Goal: Task Accomplishment & Management: Use online tool/utility

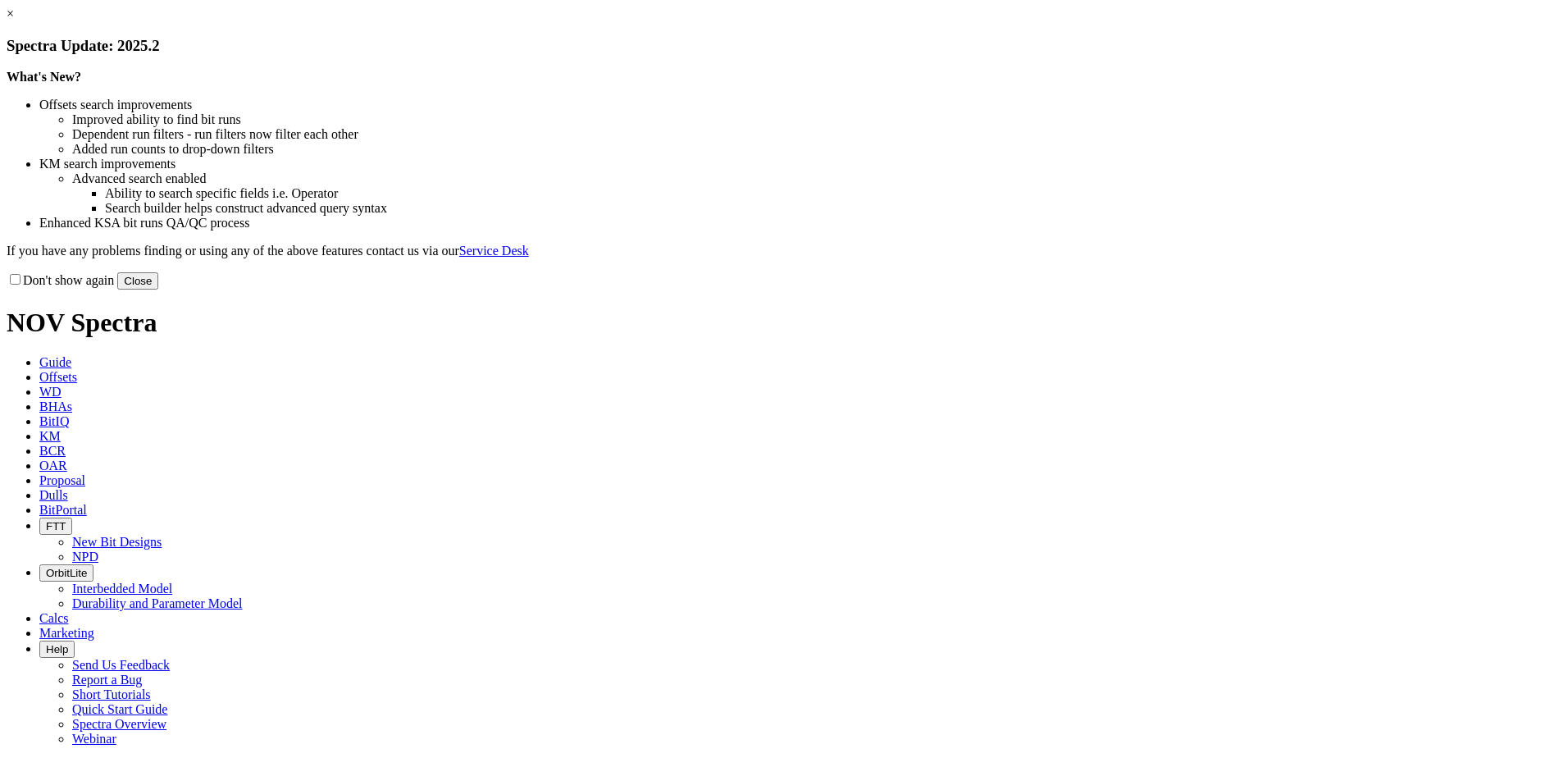
click at [158, 289] on button "Close" at bounding box center [138, 281] width 41 height 17
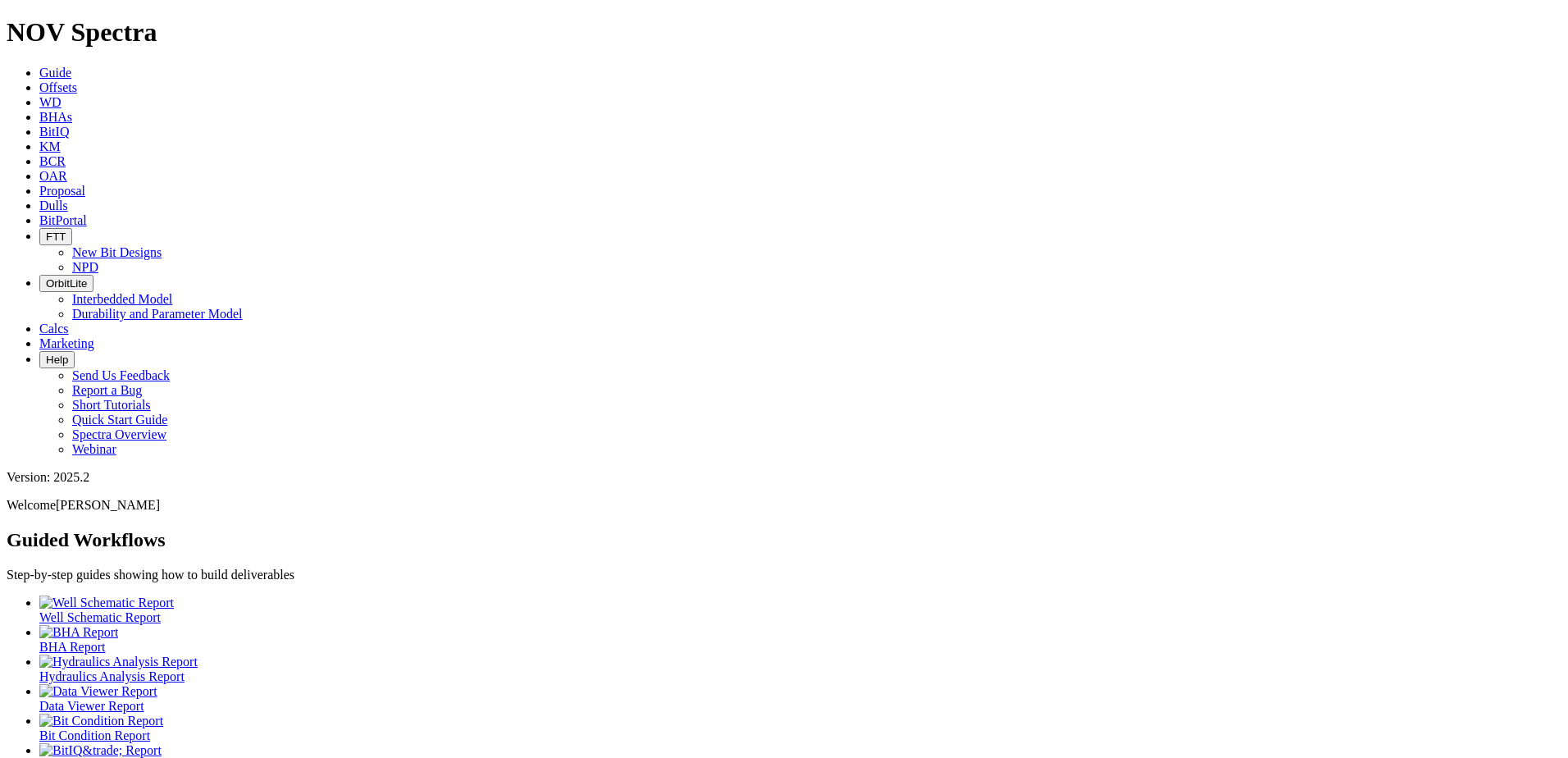
click at [77, 81] on span "Offsets" at bounding box center [58, 87] width 38 height 14
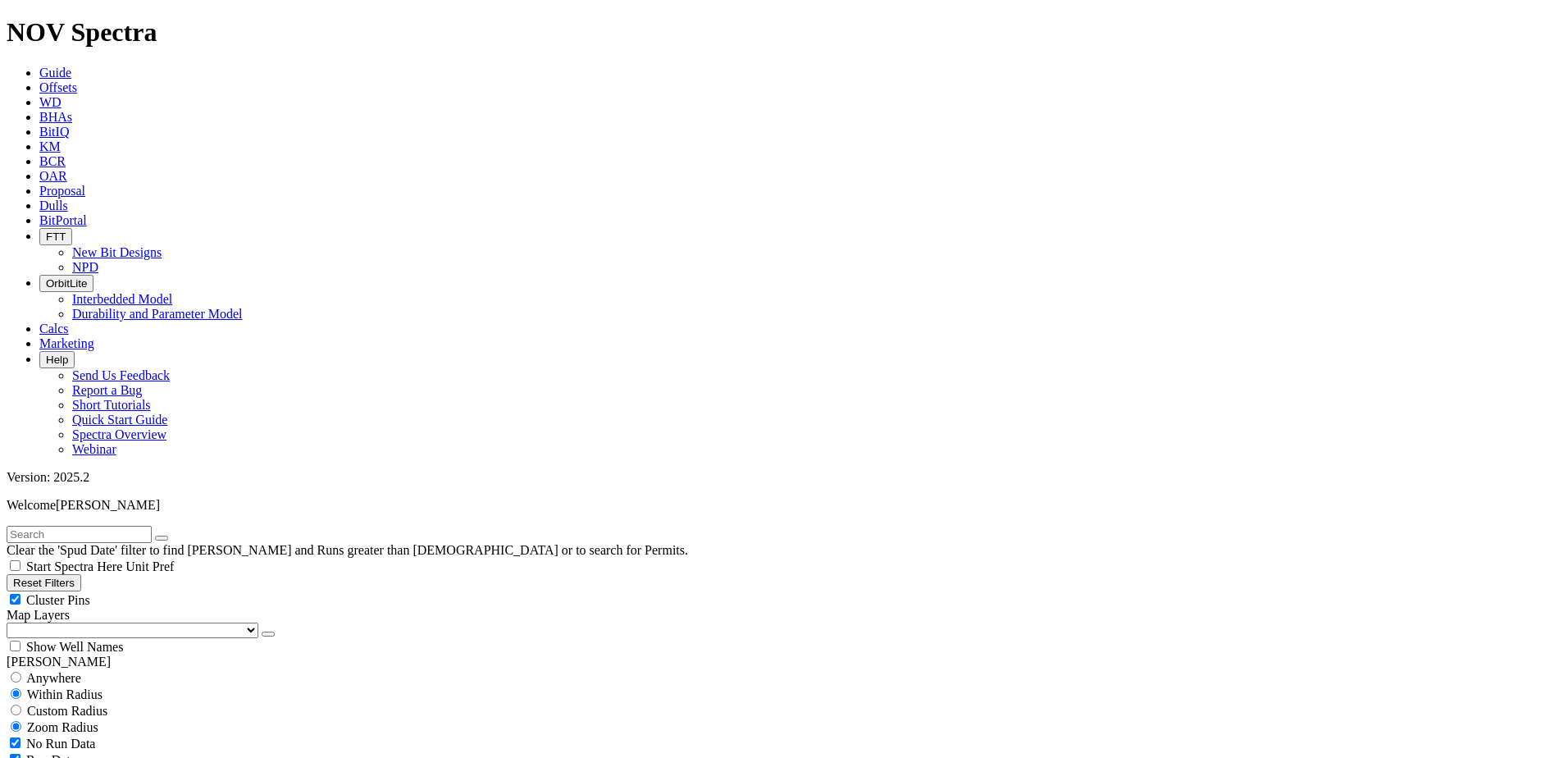
click at [116, 525] on input "text" at bounding box center [79, 534] width 145 height 17
type input "19114177"
click at [98, 623] on select "US Counties [GEOGRAPHIC_DATA], [GEOGRAPHIC_DATA] [GEOGRAPHIC_DATA], [GEOGRAPHIC…" at bounding box center [133, 630] width 252 height 16
click at [13, 623] on select "US Counties [GEOGRAPHIC_DATA], [GEOGRAPHIC_DATA] [GEOGRAPHIC_DATA], [GEOGRAPHIC…" at bounding box center [133, 630] width 252 height 16
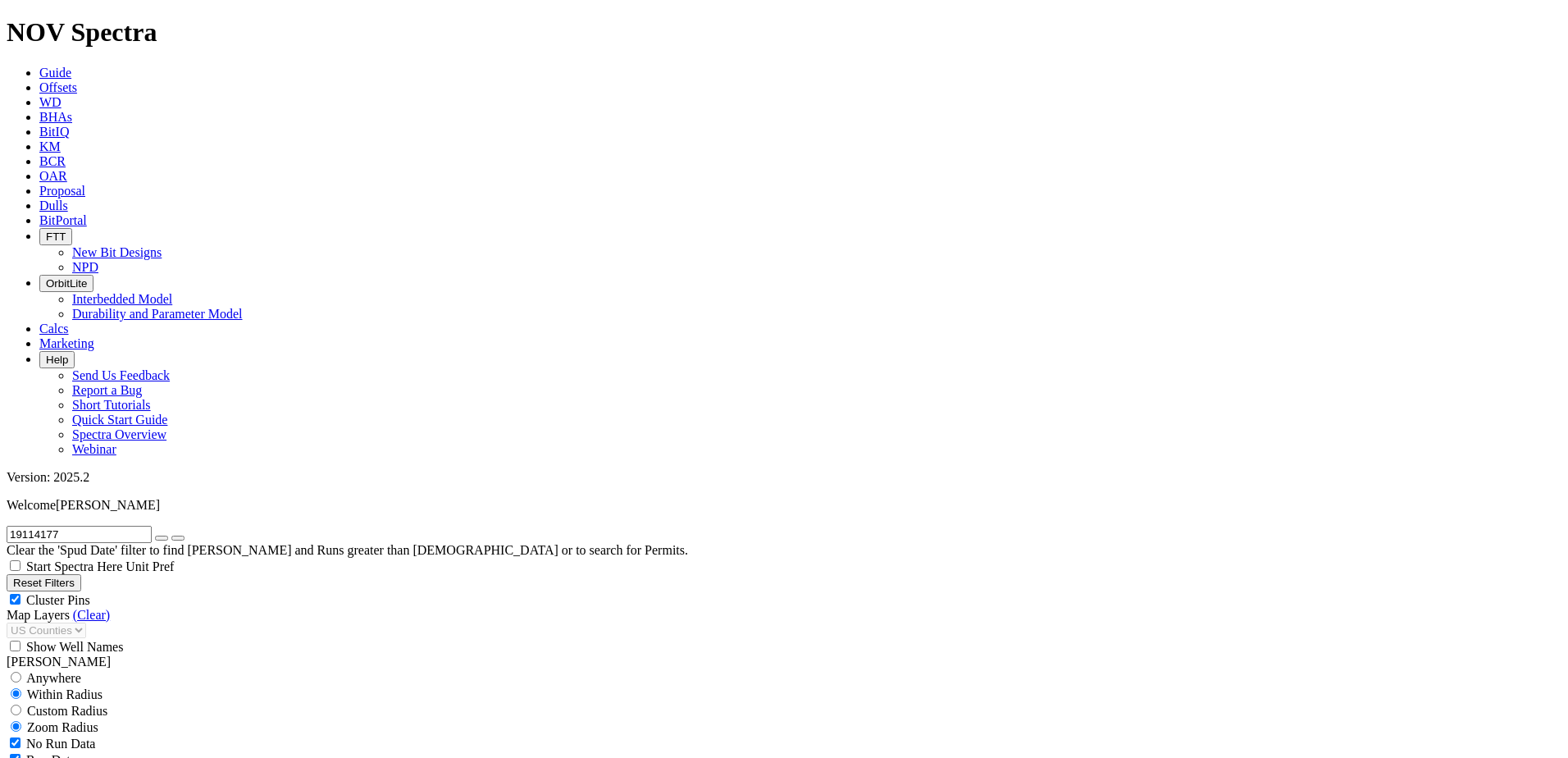
click at [161, 538] on icon "button" at bounding box center [161, 538] width 0 height 0
click at [21, 704] on input "radio" at bounding box center [16, 709] width 11 height 11
radio input "true"
radio input "false"
click at [108, 734] on input "number" at bounding box center [79, 743] width 145 height 17
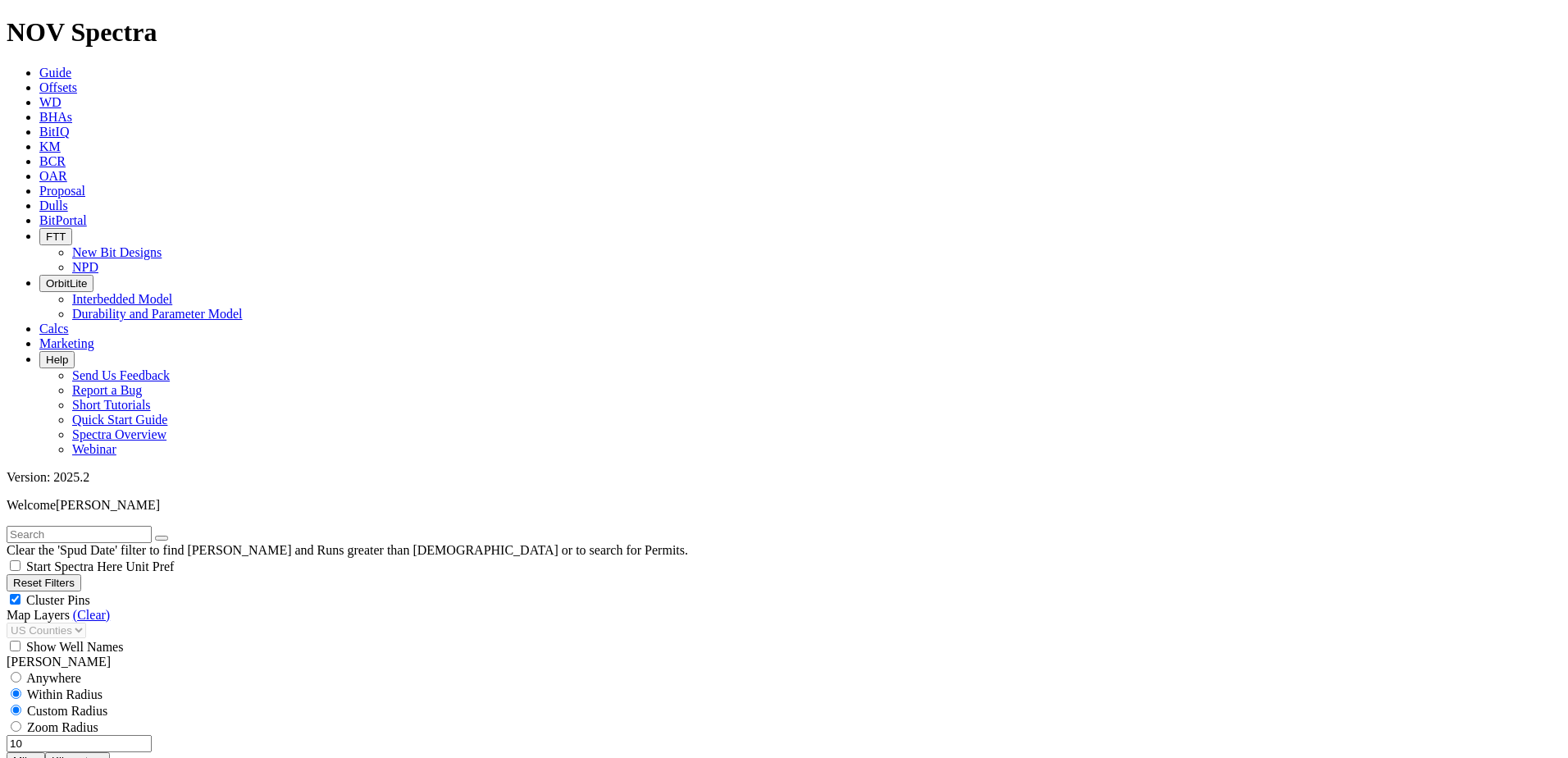
click at [45, 752] on button "Miles" at bounding box center [26, 761] width 39 height 17
click at [116, 734] on input "10" at bounding box center [79, 743] width 145 height 17
type input "0"
radio input "false"
radio input "true"
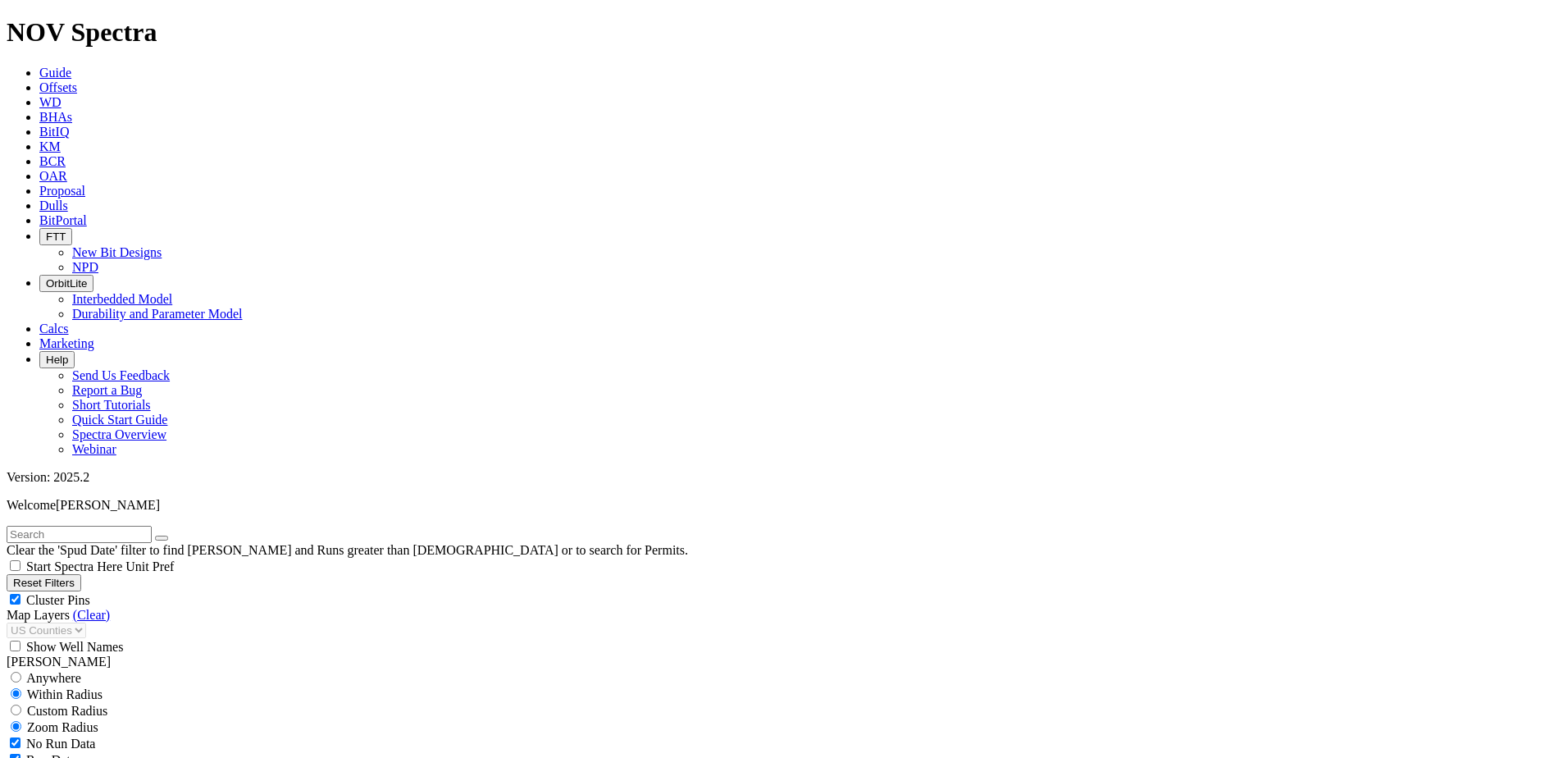
click at [106, 703] on span "Custom Radius" at bounding box center [67, 710] width 81 height 14
radio input "true"
radio input "false"
click at [118, 734] on input "number" at bounding box center [79, 743] width 145 height 17
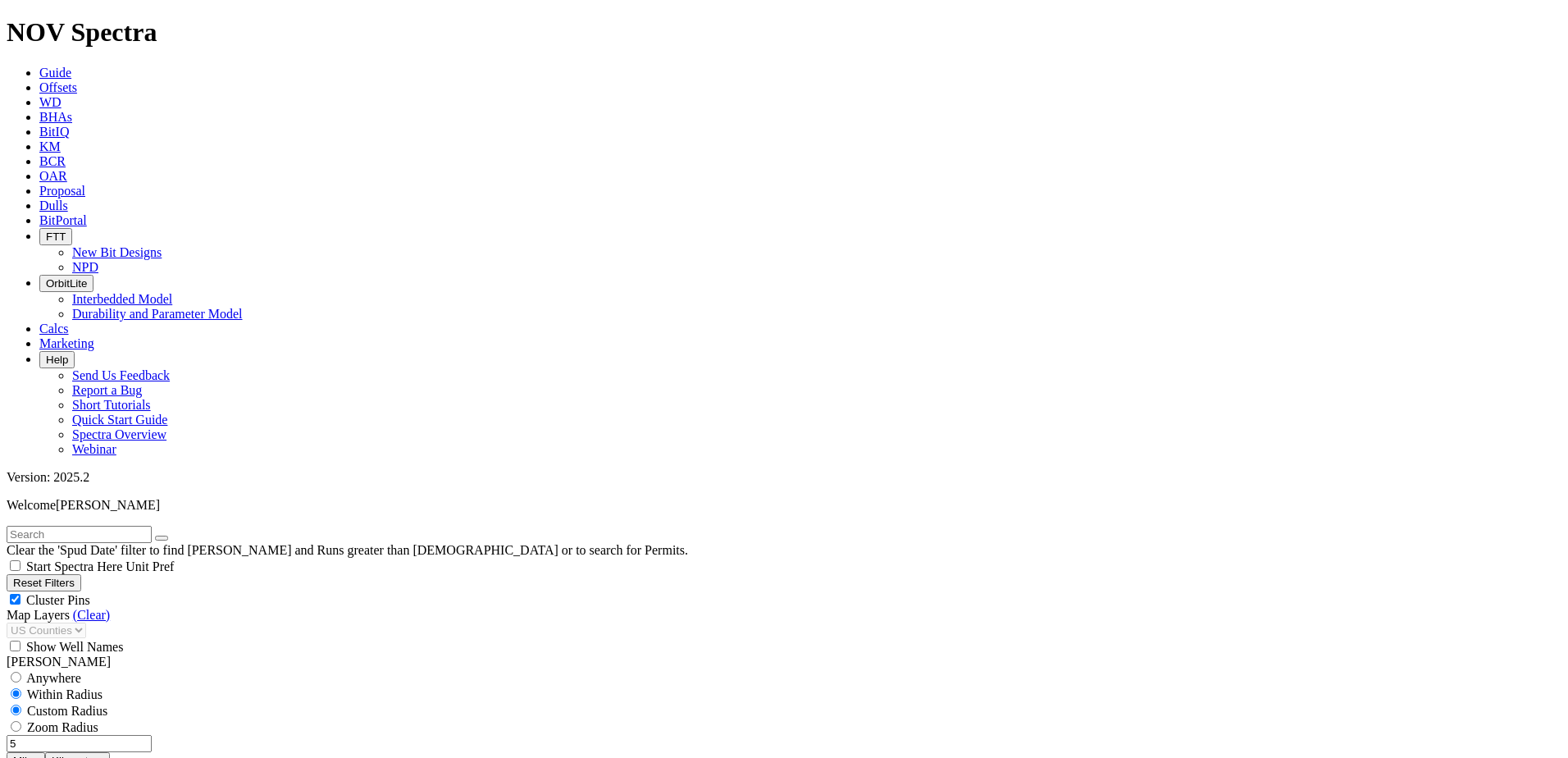
type input "5"
select select "8.75"
checkbox input "false"
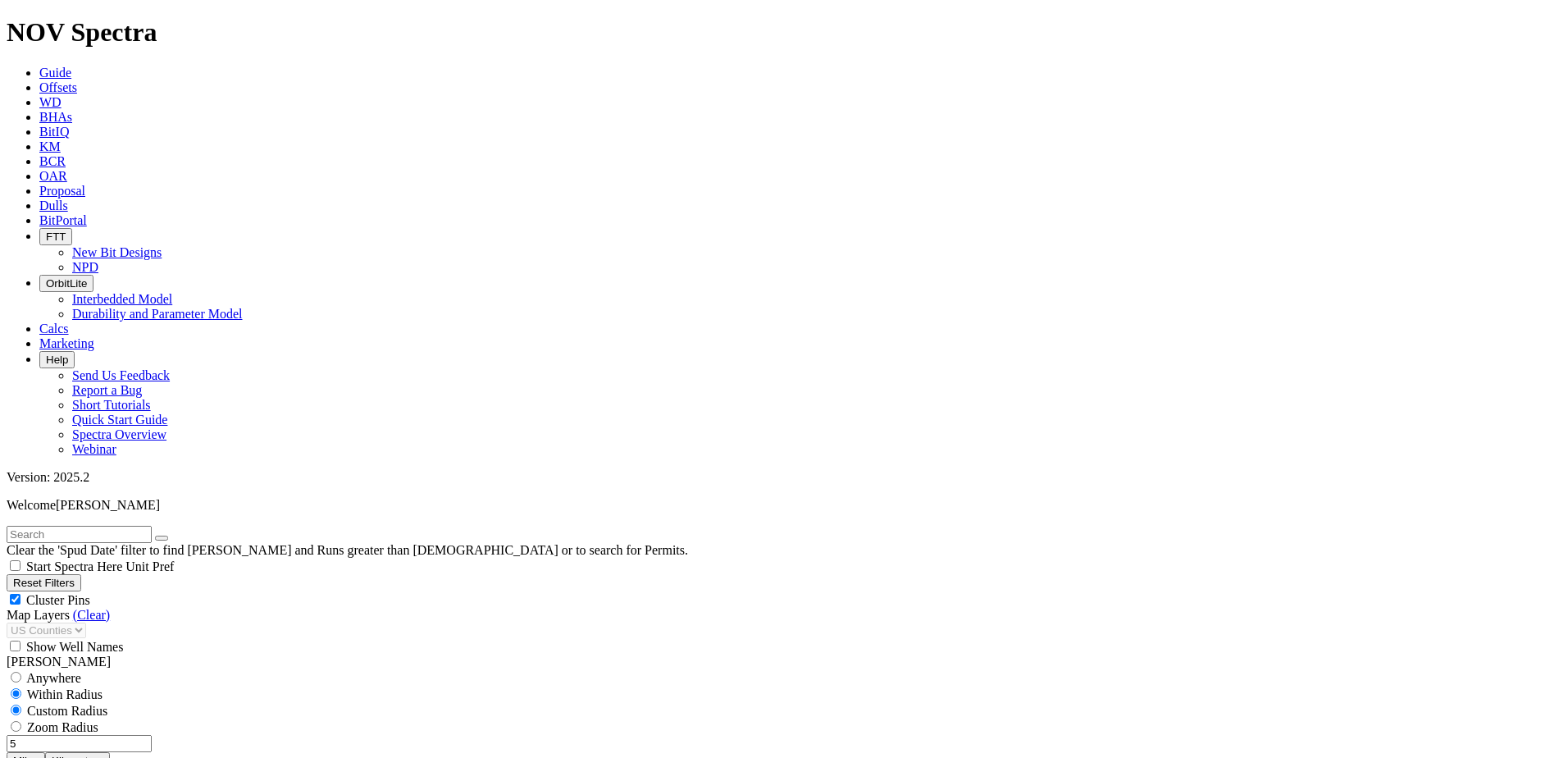
select select "? number:8.75 ?"
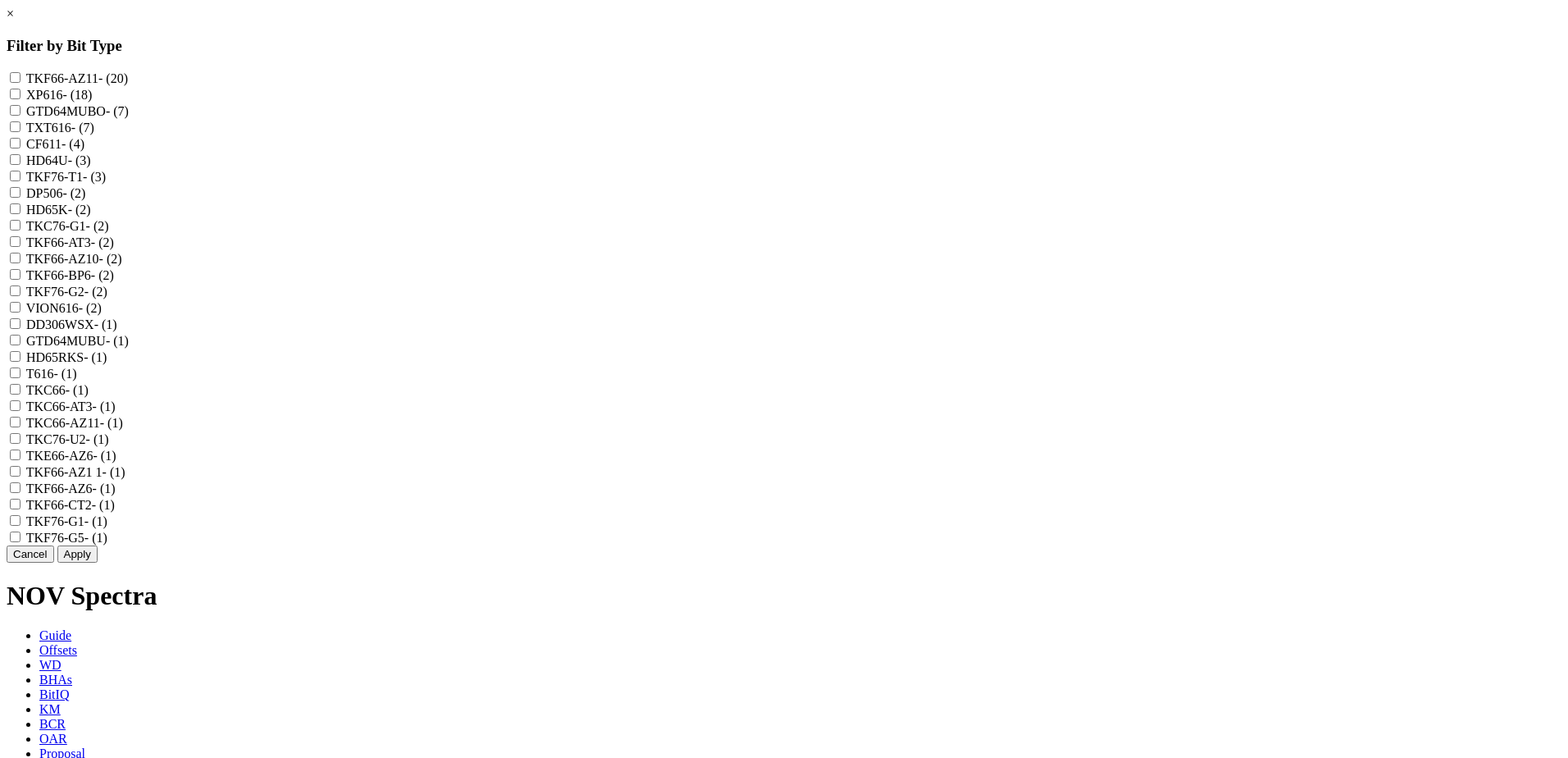
click at [20, 78] on input "TKF66-AZ11 - (20)" at bounding box center [15, 77] width 11 height 11
checkbox input "true"
click at [20, 99] on input "XP616 - (18)" at bounding box center [15, 93] width 11 height 11
checkbox input "true"
click at [20, 116] on input "GTD64MUBO - (7)" at bounding box center [15, 110] width 11 height 11
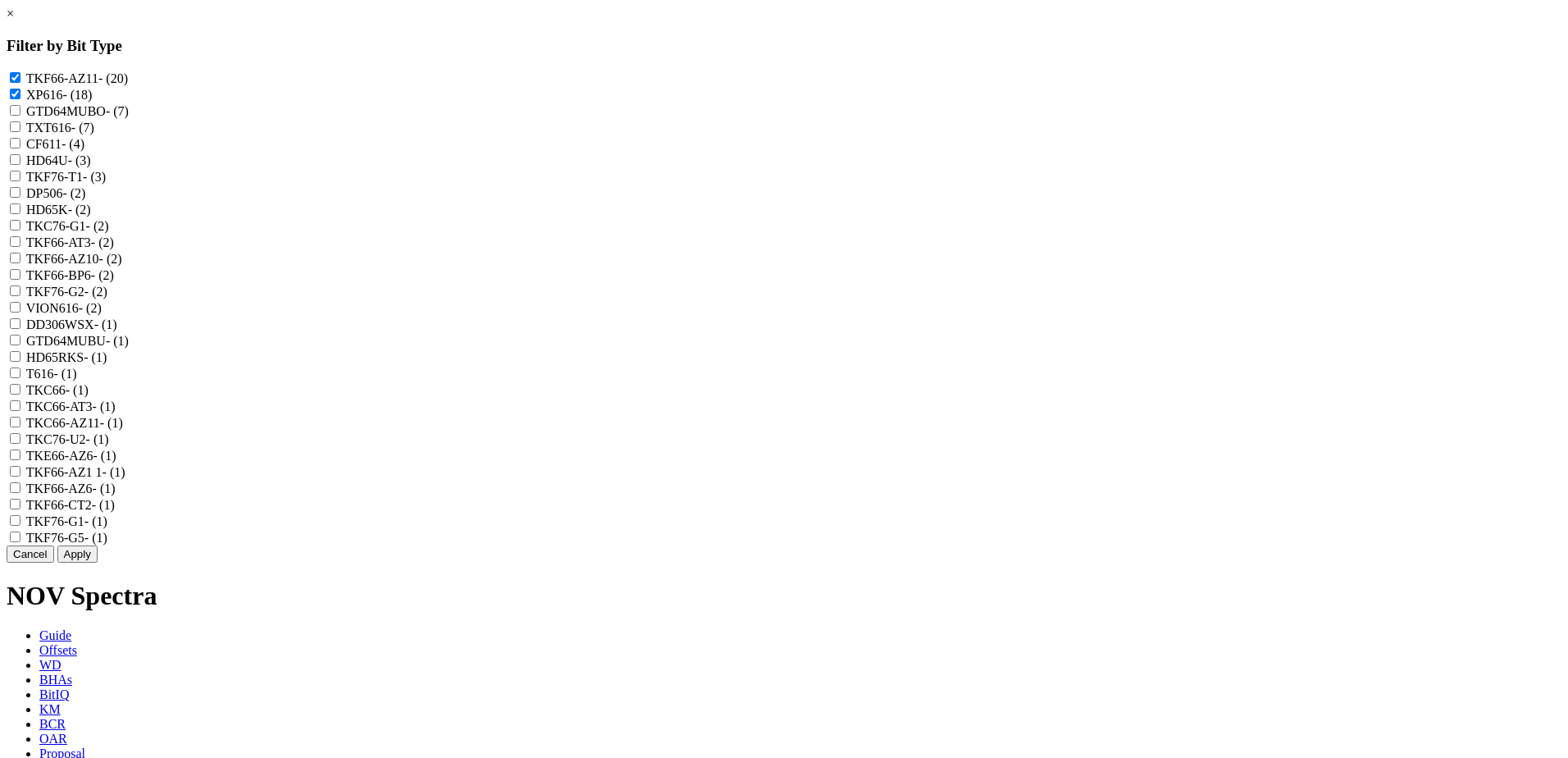
checkbox input "true"
click at [20, 132] on input "TXT616 - (7)" at bounding box center [15, 126] width 11 height 11
checkbox input "true"
click at [20, 165] on input "HD64U - (3)" at bounding box center [15, 159] width 11 height 11
checkbox input "true"
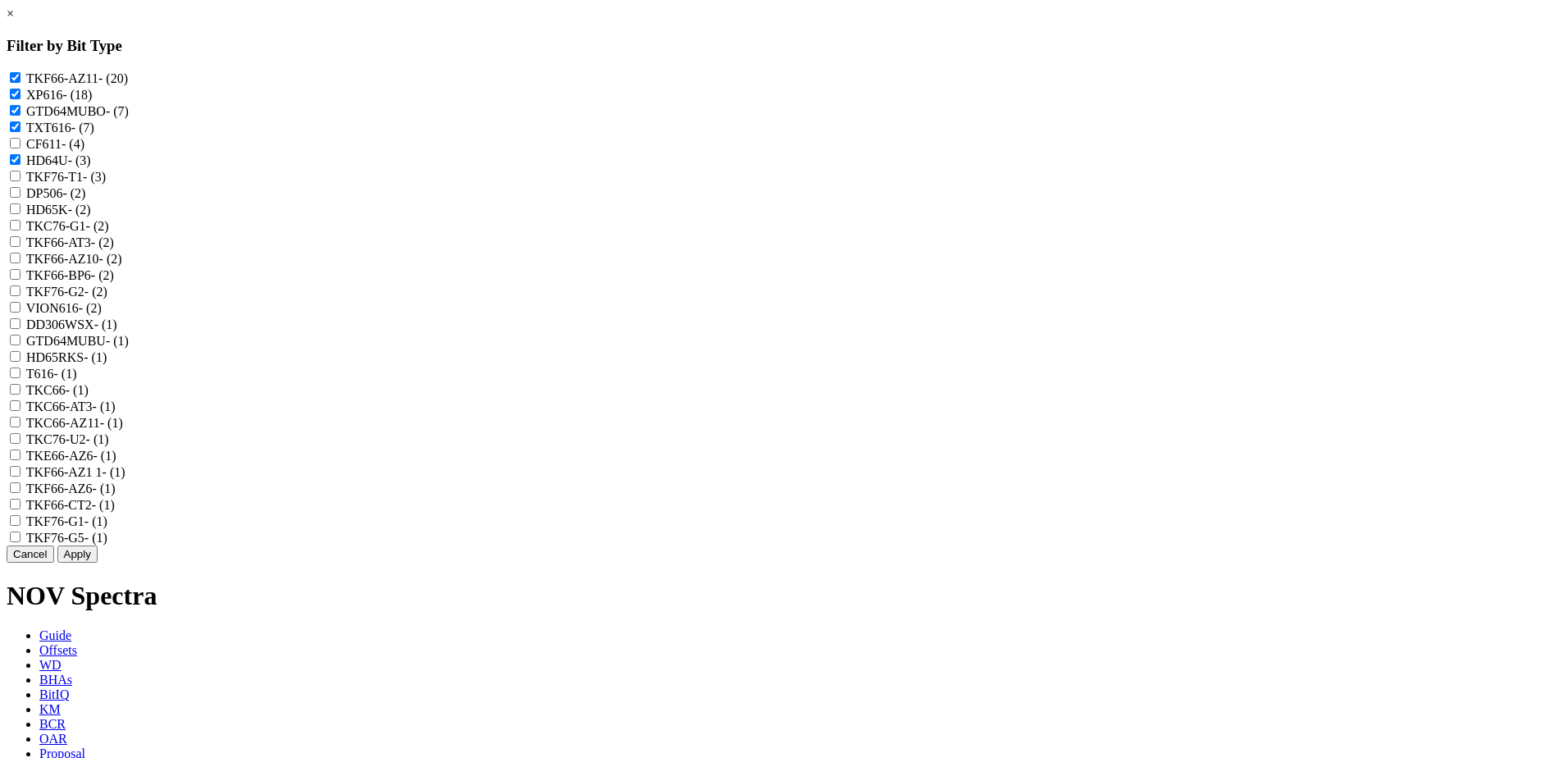
click at [20, 247] on input "TKF66-AT3 - (2)" at bounding box center [15, 241] width 11 height 11
checkbox input "true"
click at [20, 263] on input "TKF66-AZ10 - (2)" at bounding box center [15, 258] width 11 height 11
checkbox input "true"
click at [20, 280] on input "TKF66-BP6 - (2)" at bounding box center [15, 274] width 11 height 11
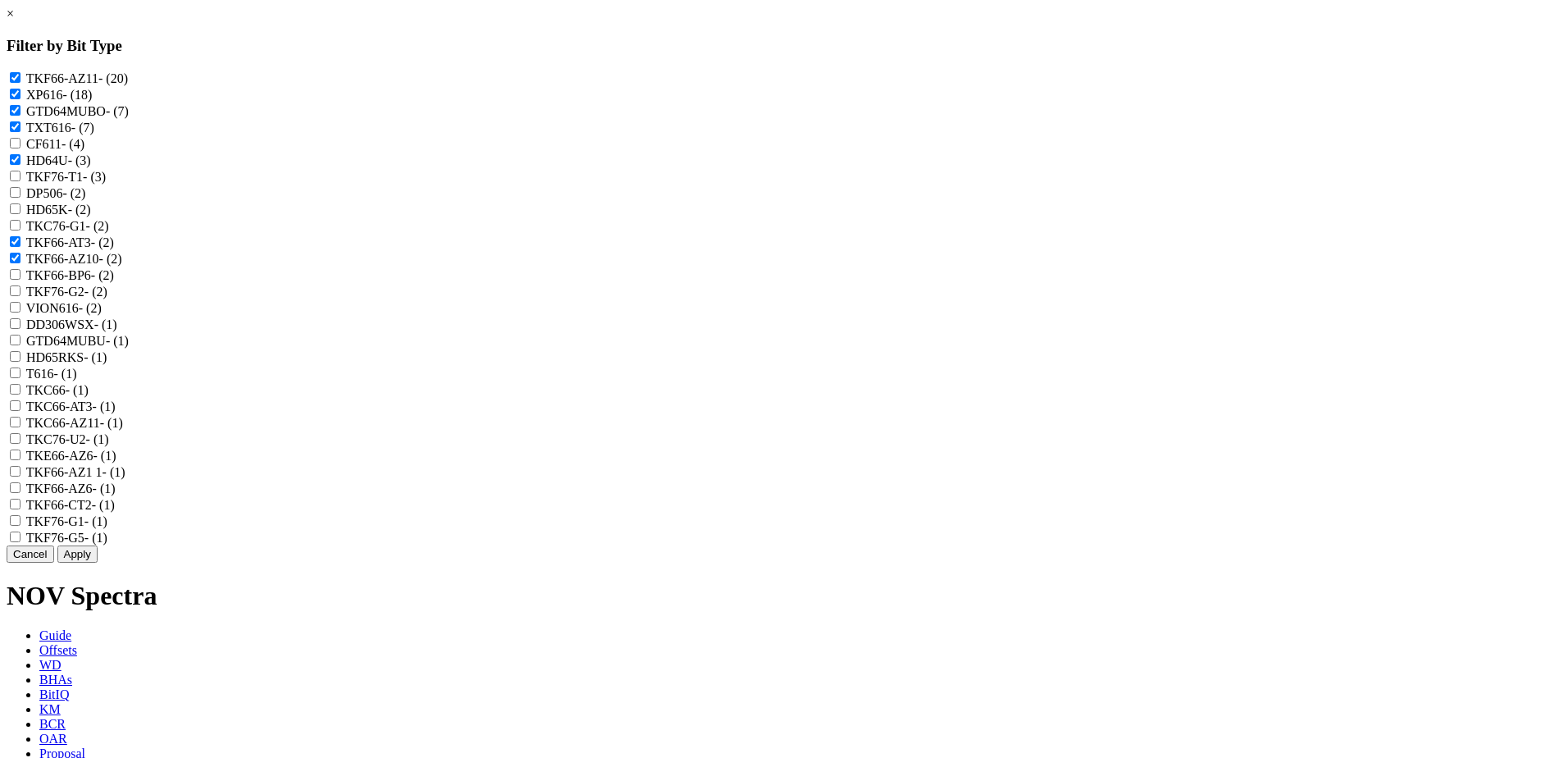
checkbox input "true"
click at [20, 313] on input "VION616 - (2)" at bounding box center [15, 307] width 11 height 11
checkbox input "true"
click at [20, 378] on input "T616 - (1)" at bounding box center [15, 372] width 11 height 11
checkbox input "true"
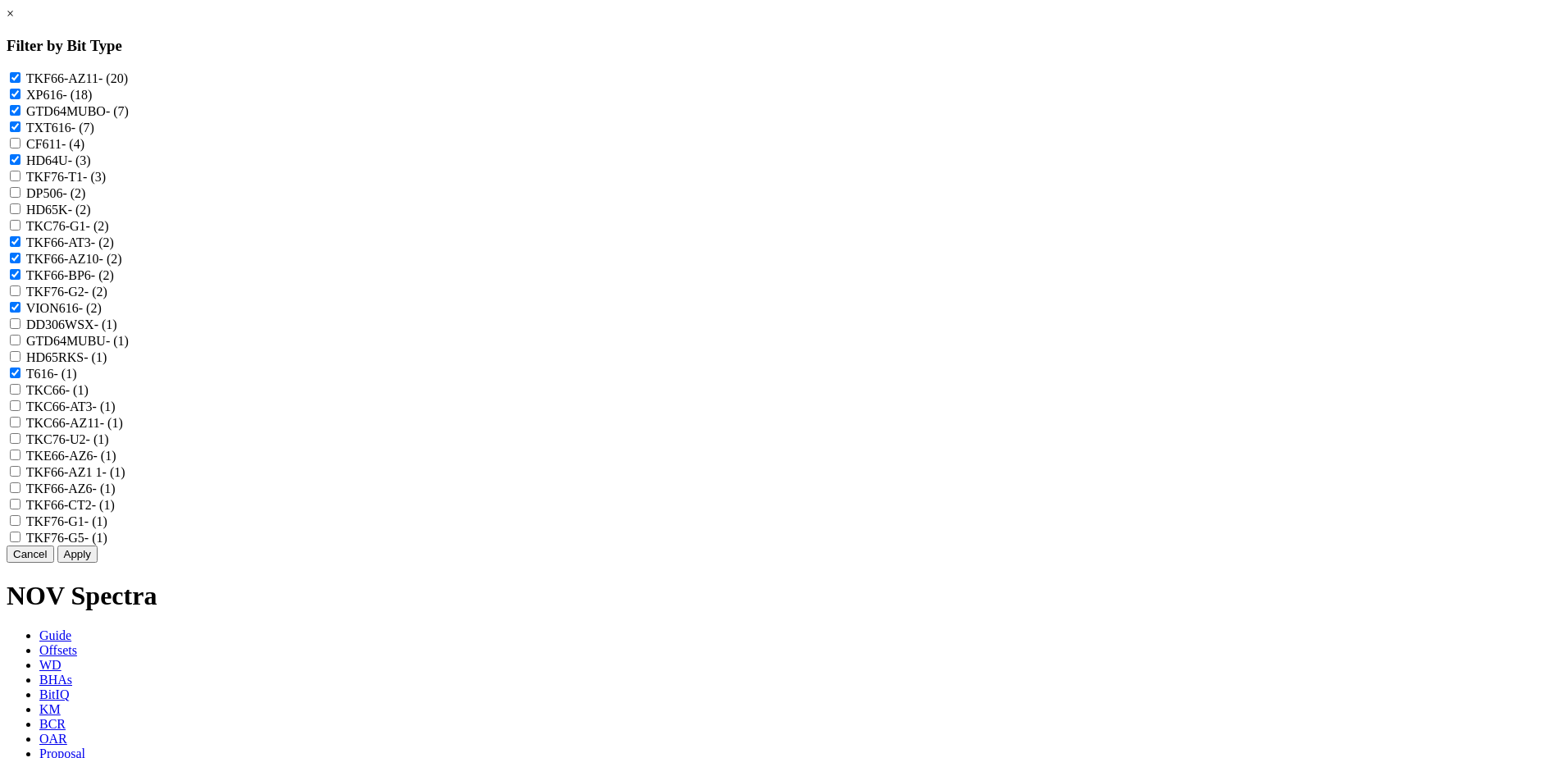
click at [20, 394] on input "TKC66 - (1)" at bounding box center [15, 389] width 11 height 11
checkbox input "true"
click at [20, 411] on input "TKC66-AT3 - (1)" at bounding box center [15, 405] width 11 height 11
checkbox input "true"
click at [20, 427] on input "TKC66-AZ11 - (1)" at bounding box center [15, 422] width 11 height 11
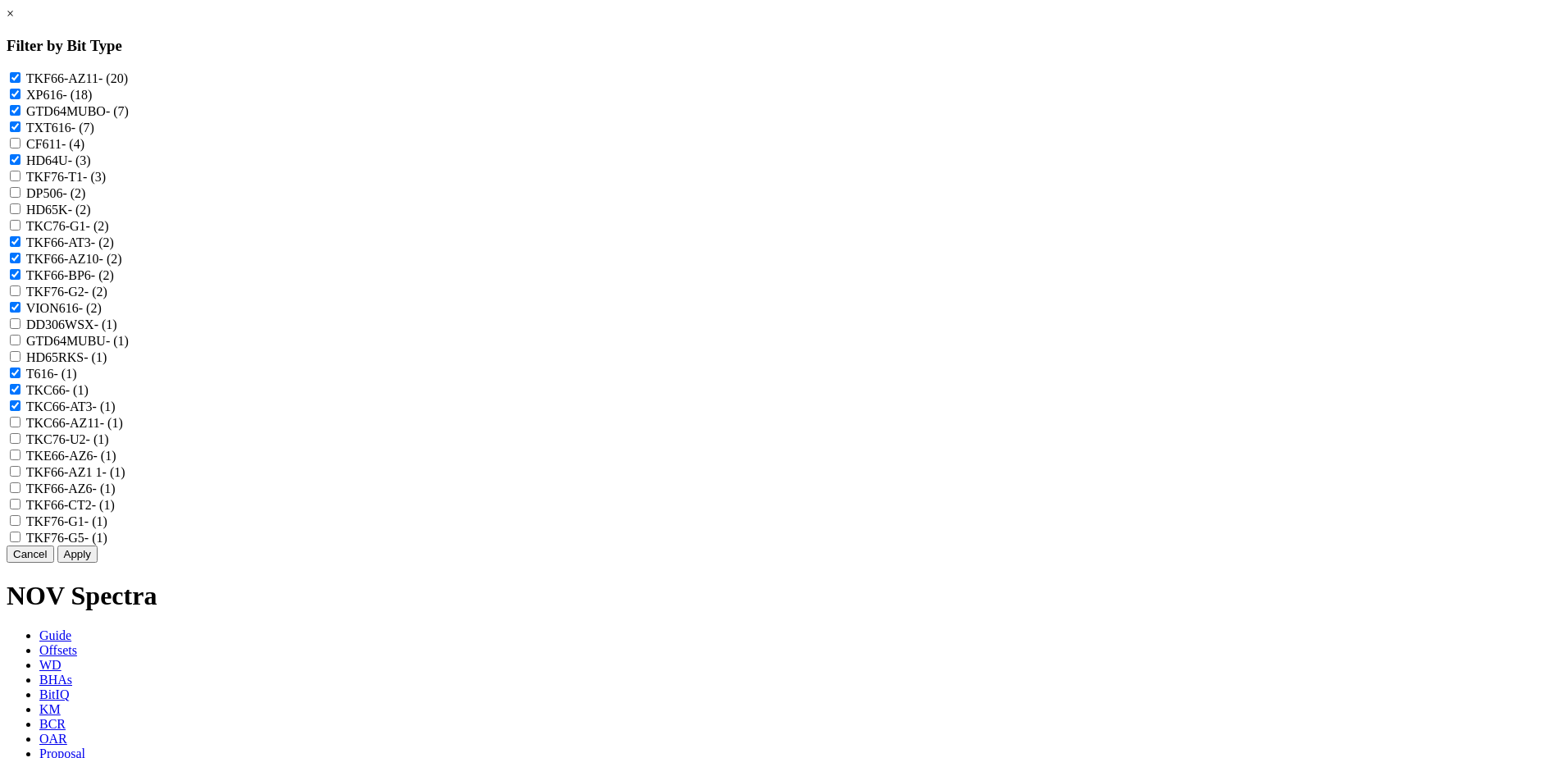
checkbox input "true"
click at [681, 447] on div "TKC76-U2 - (1)" at bounding box center [784, 439] width 1555 height 17
click at [20, 444] on input "TKC76-U2 - (1)" at bounding box center [15, 438] width 11 height 11
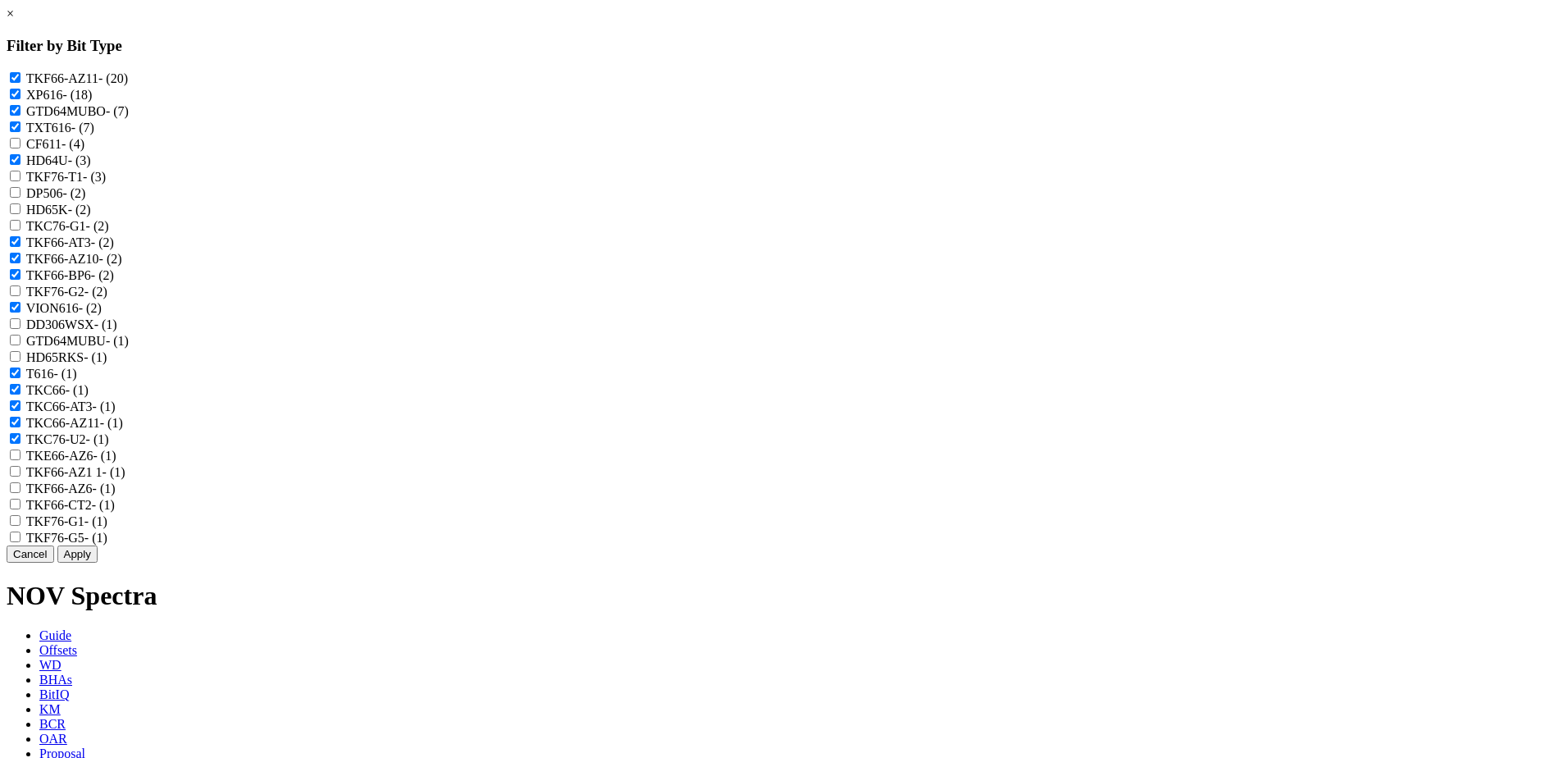
checkbox input "false"
click at [20, 460] on input "TKE66-AZ6 - (1)" at bounding box center [15, 455] width 11 height 11
checkbox input "true"
click at [20, 476] on 1 "TKF66-AZ1 1 - (1)" at bounding box center [15, 471] width 11 height 11
checkbox 1 "true"
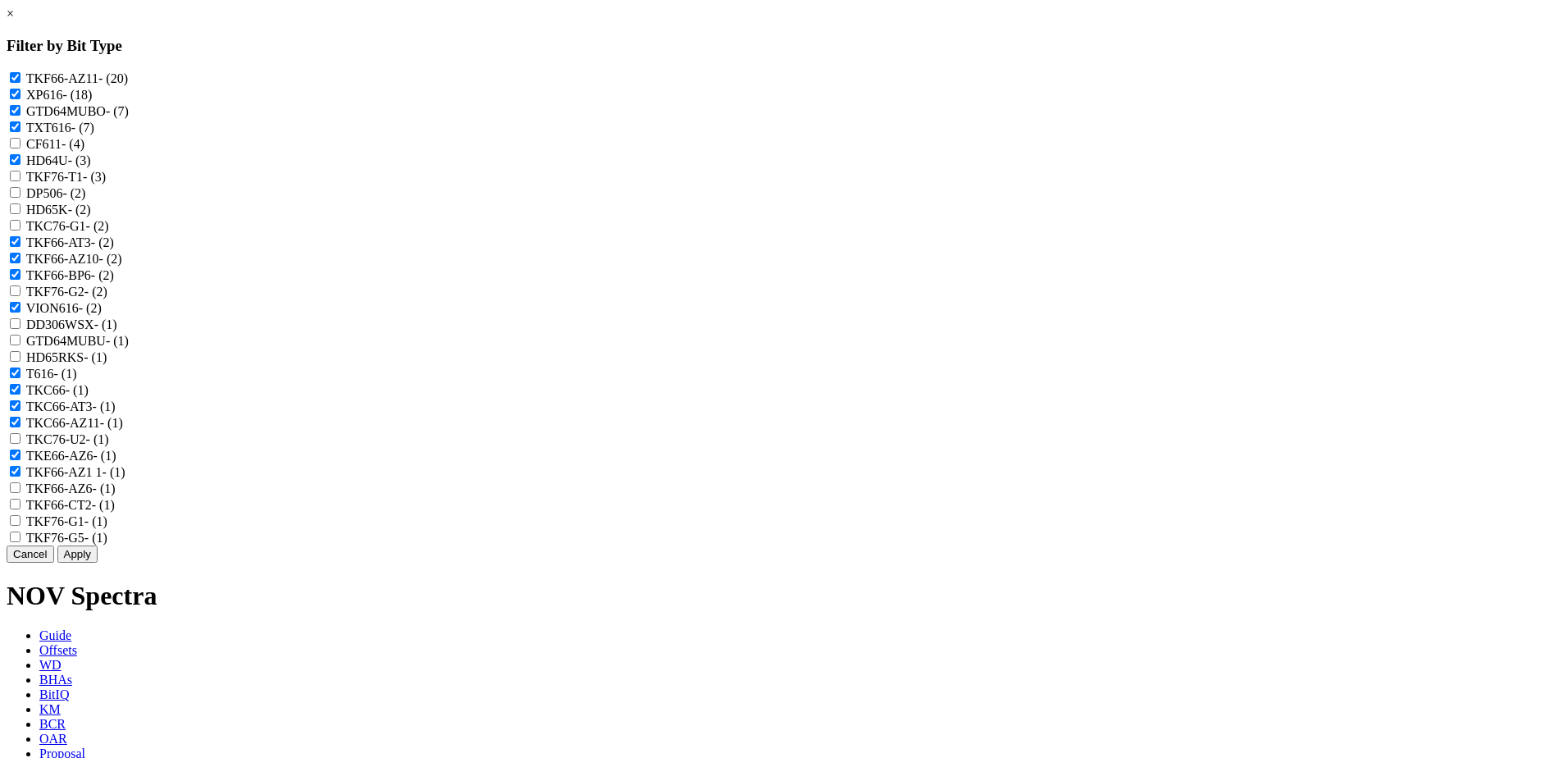
click at [20, 492] on input "TKF66-AZ6 - (1)" at bounding box center [15, 487] width 11 height 11
checkbox input "true"
click at [20, 509] on input "TKF66-CT2 - (1)" at bounding box center [15, 503] width 11 height 11
checkbox input "true"
click at [97, 562] on button "Apply" at bounding box center [77, 554] width 40 height 17
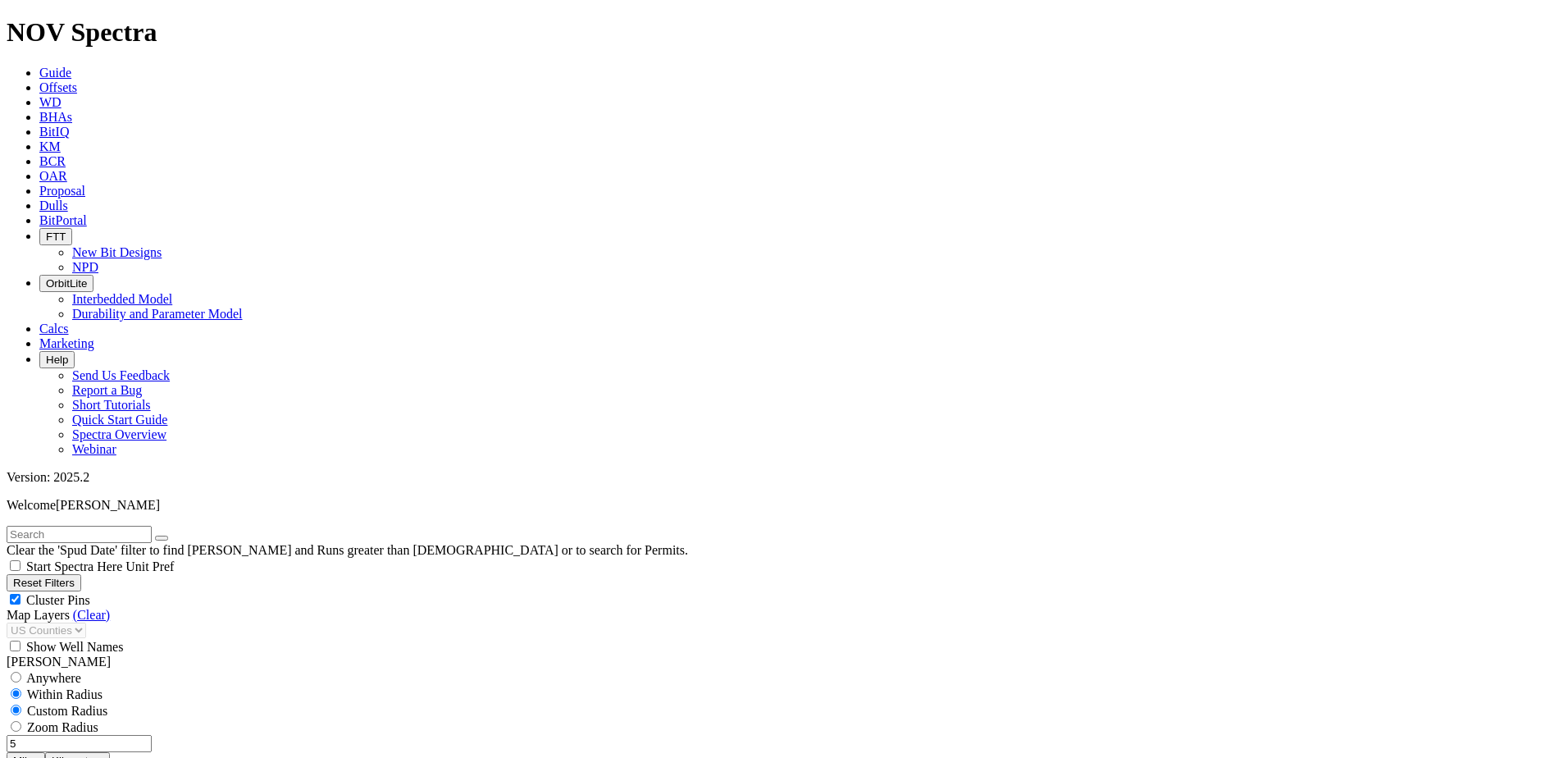
scroll to position [1327, 0]
type input "8000"
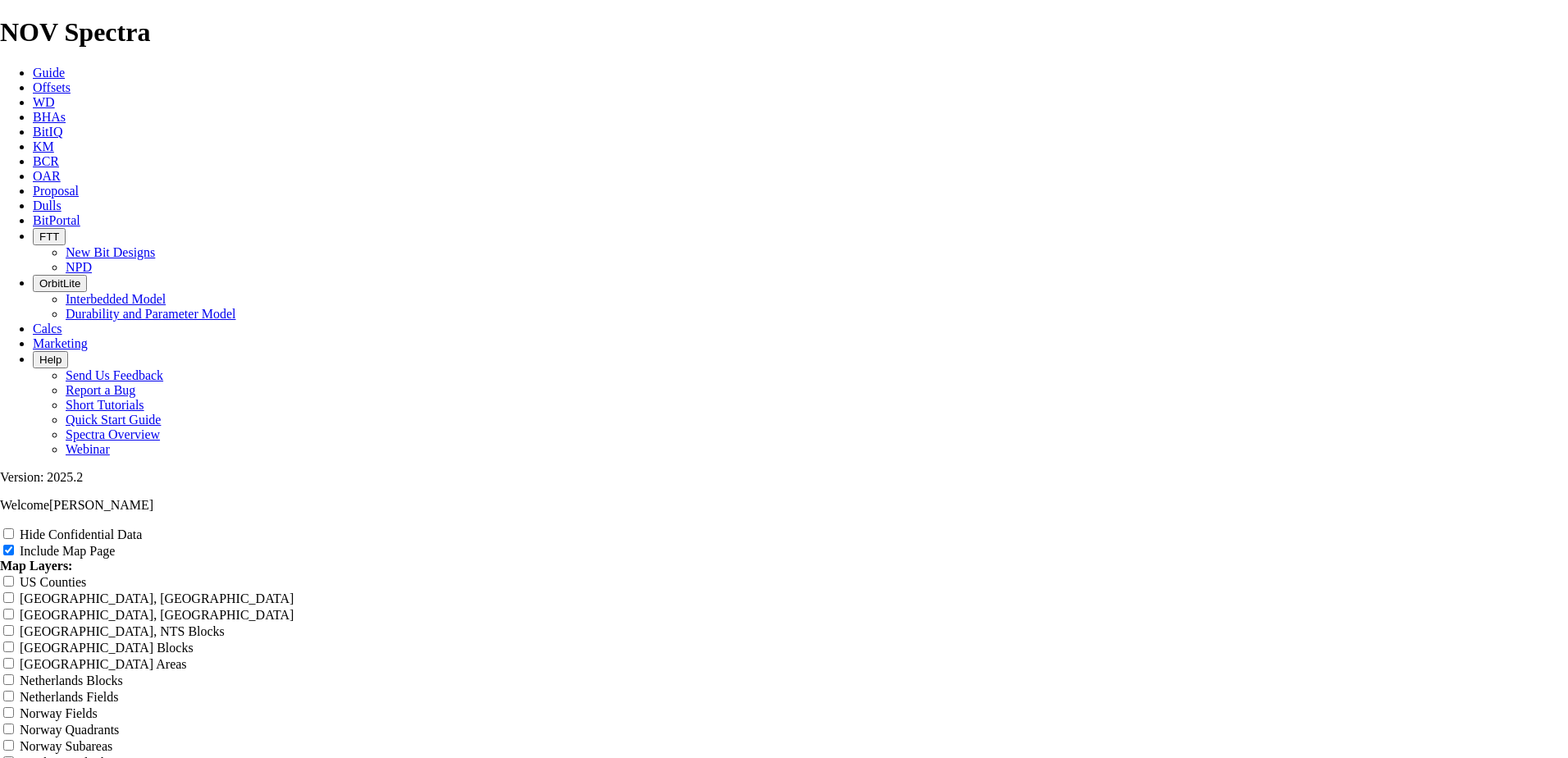
scroll to position [2132, 0]
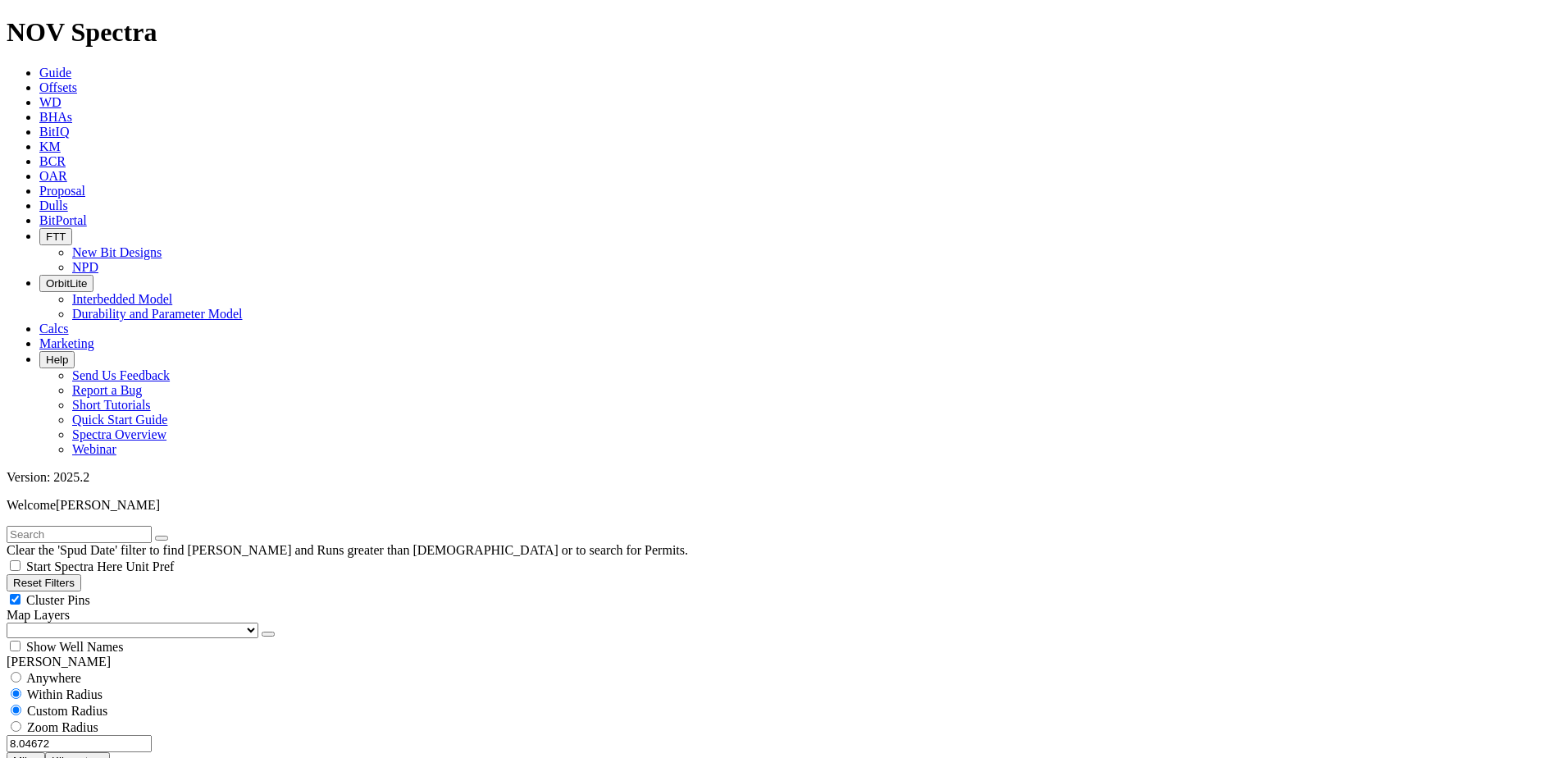
click at [118, 734] on input "8.04672" at bounding box center [79, 743] width 145 height 17
click at [45, 752] on button "Miles" at bounding box center [26, 761] width 39 height 17
click at [103, 734] on input "8.04672" at bounding box center [79, 743] width 145 height 17
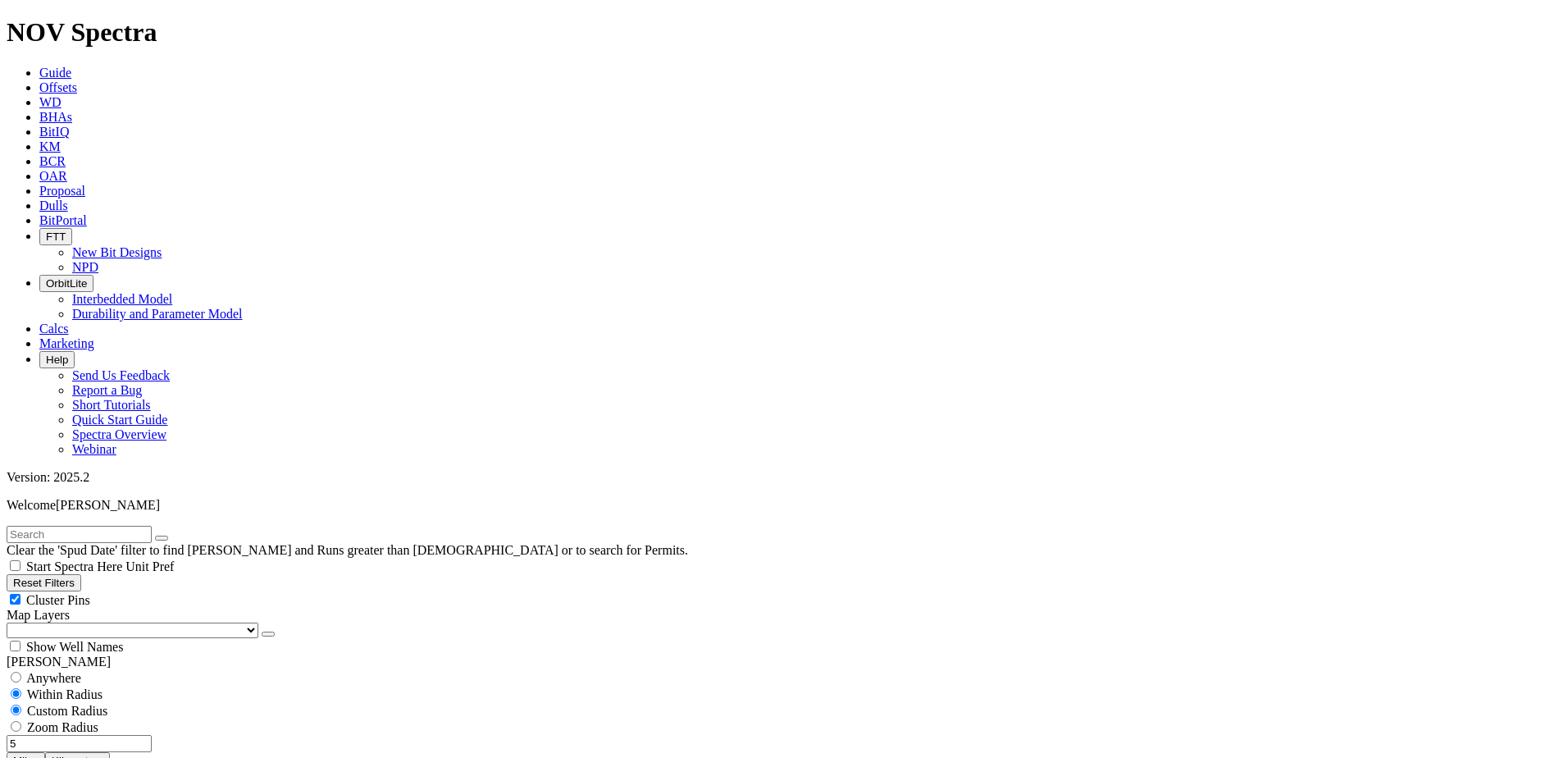
scroll to position [82, 0]
type input "5"
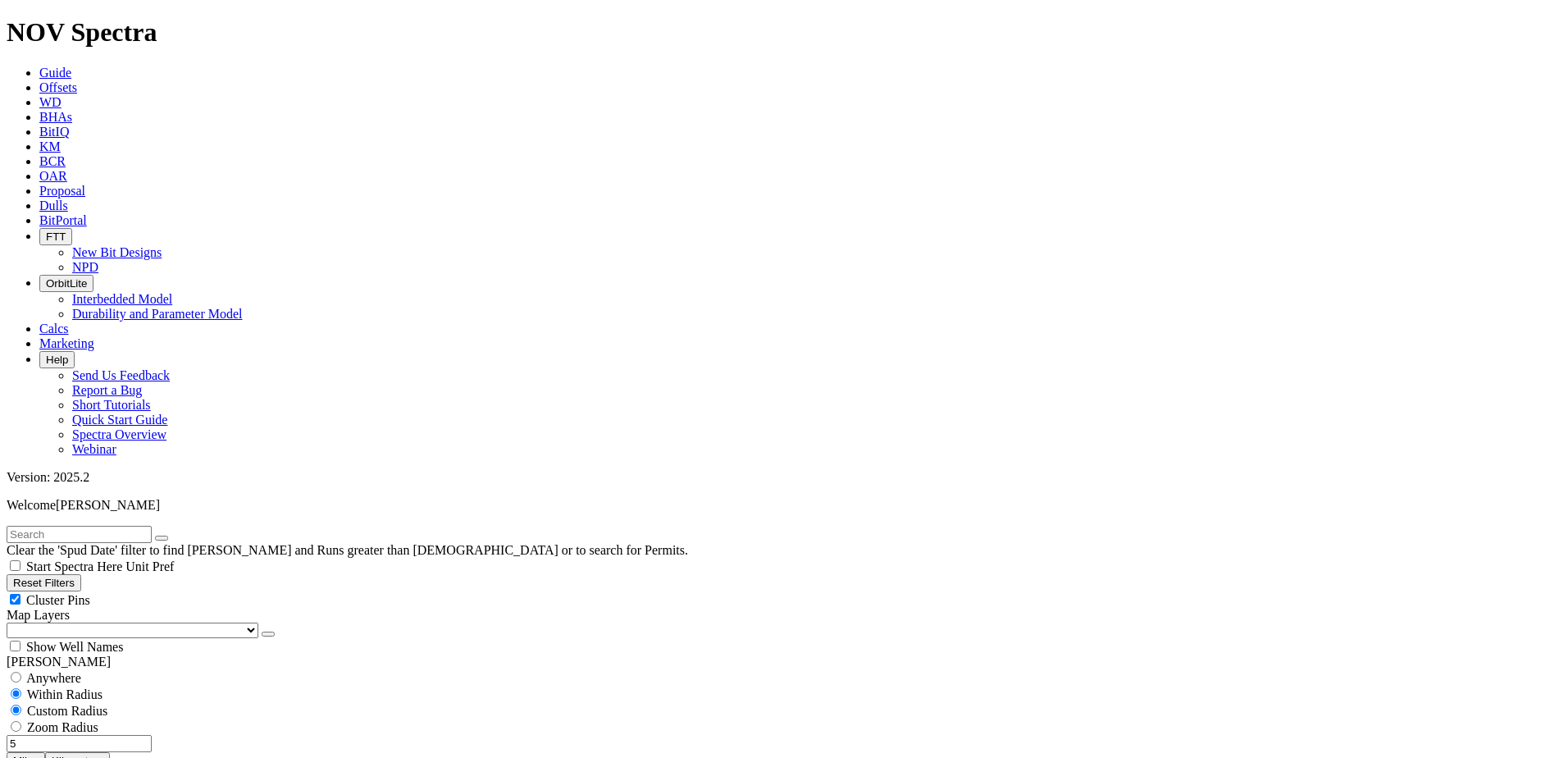
type input "7000"
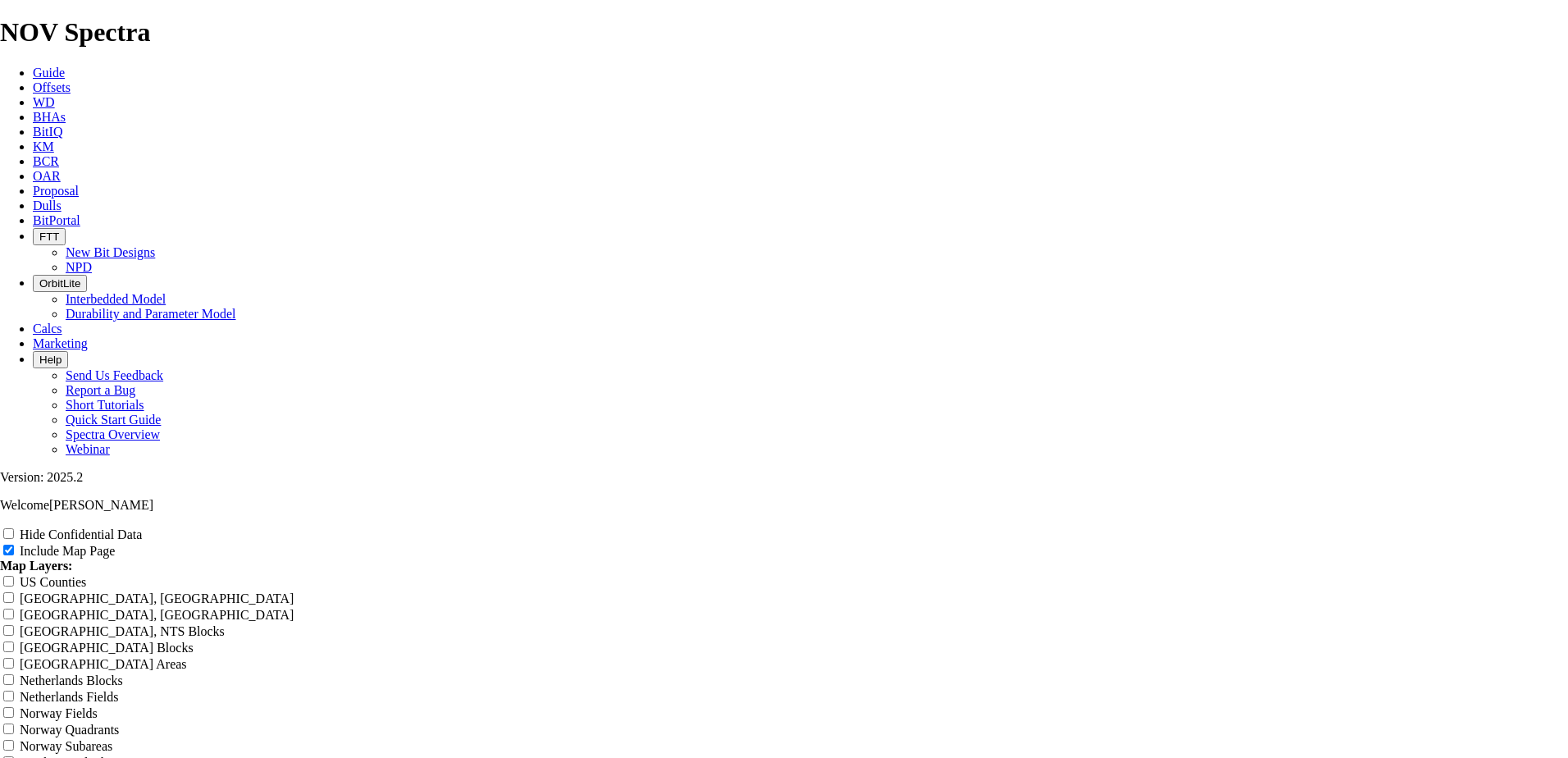
scroll to position [2050, 0]
drag, startPoint x: 384, startPoint y: 222, endPoint x: 1195, endPoint y: 596, distance: 893.1
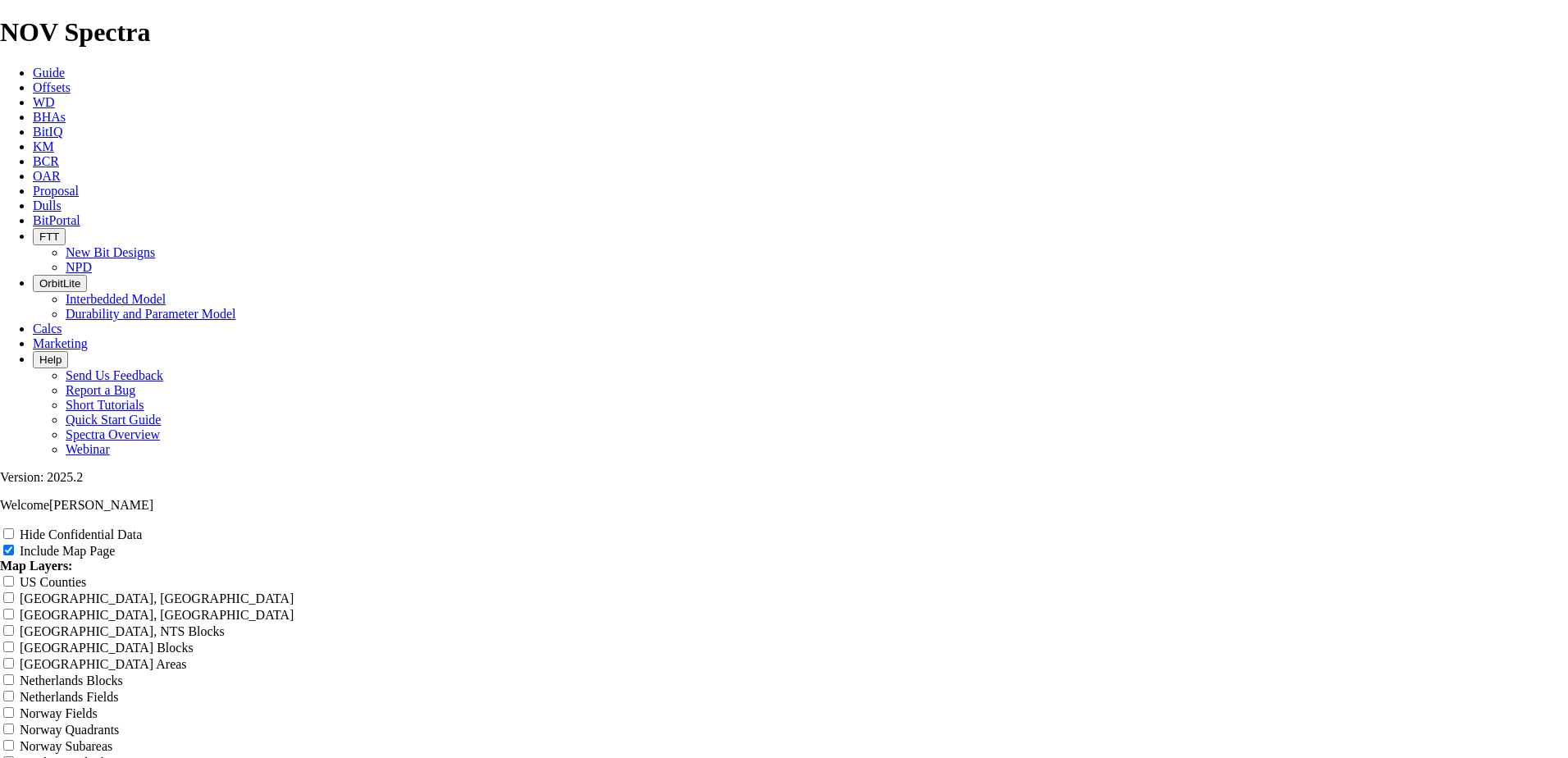
copy table
drag, startPoint x: 388, startPoint y: 366, endPoint x: 1178, endPoint y: 427, distance: 792.4
copy tbody "8.750 TKF66-AZ11 REEDHYCALOG A313006 610 9,310 8,700 71.25 122.1 CORRAL 17-8 FE…"
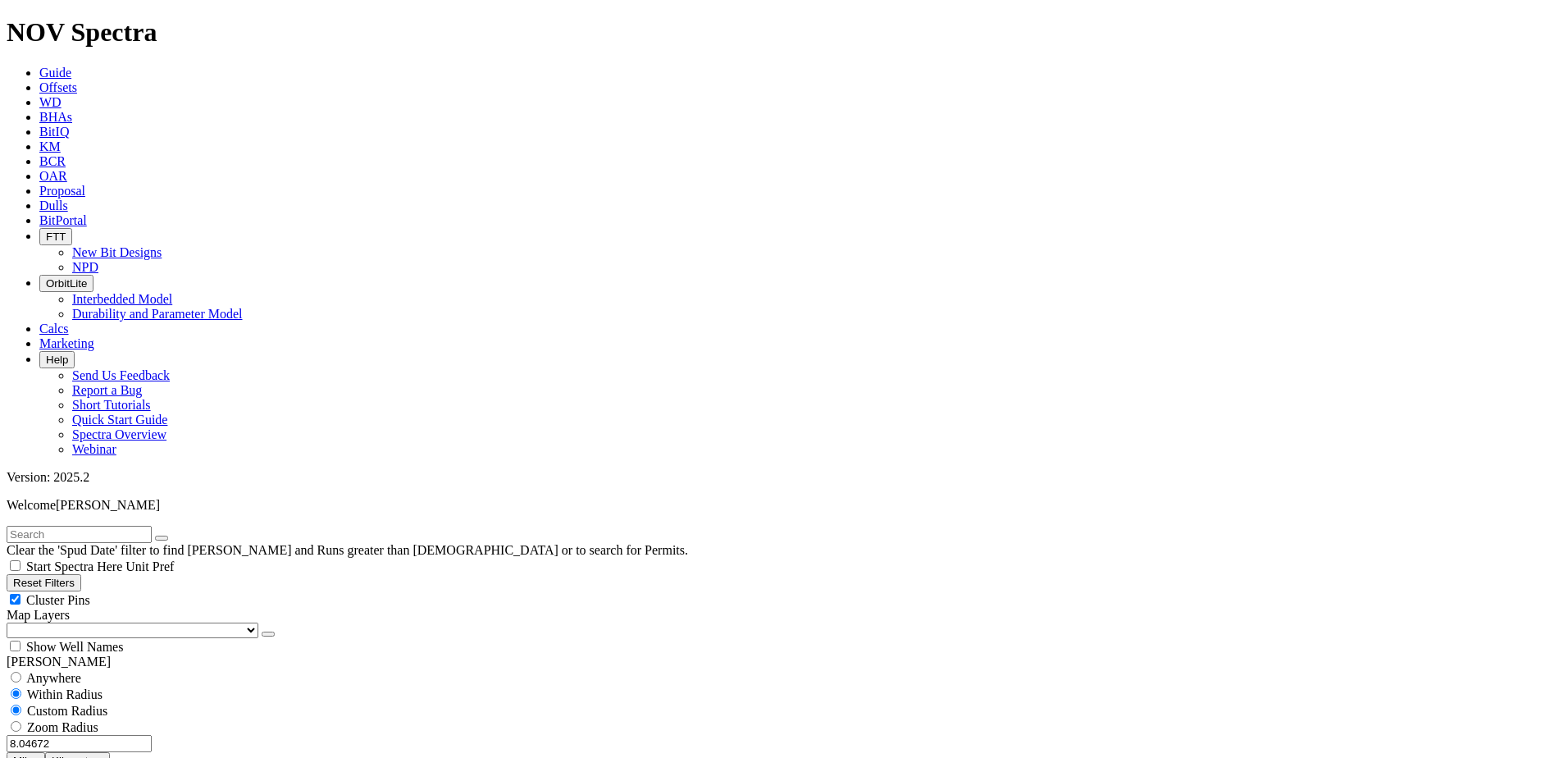
scroll to position [820, 0]
select select
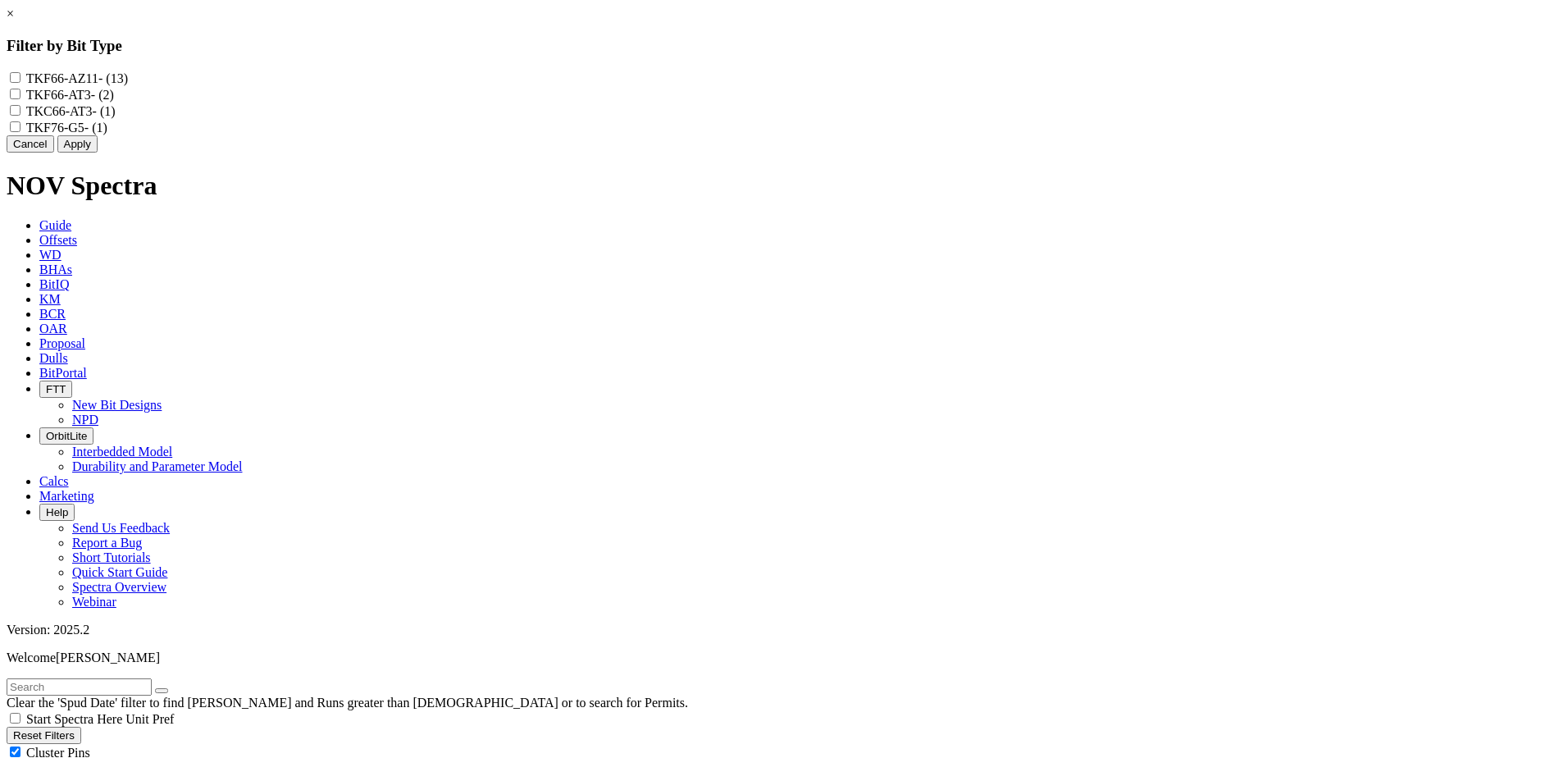
click at [20, 79] on input "TKF66-AZ11 - (13)" at bounding box center [15, 77] width 11 height 11
checkbox input "true"
click at [97, 152] on button "Apply" at bounding box center [77, 144] width 40 height 17
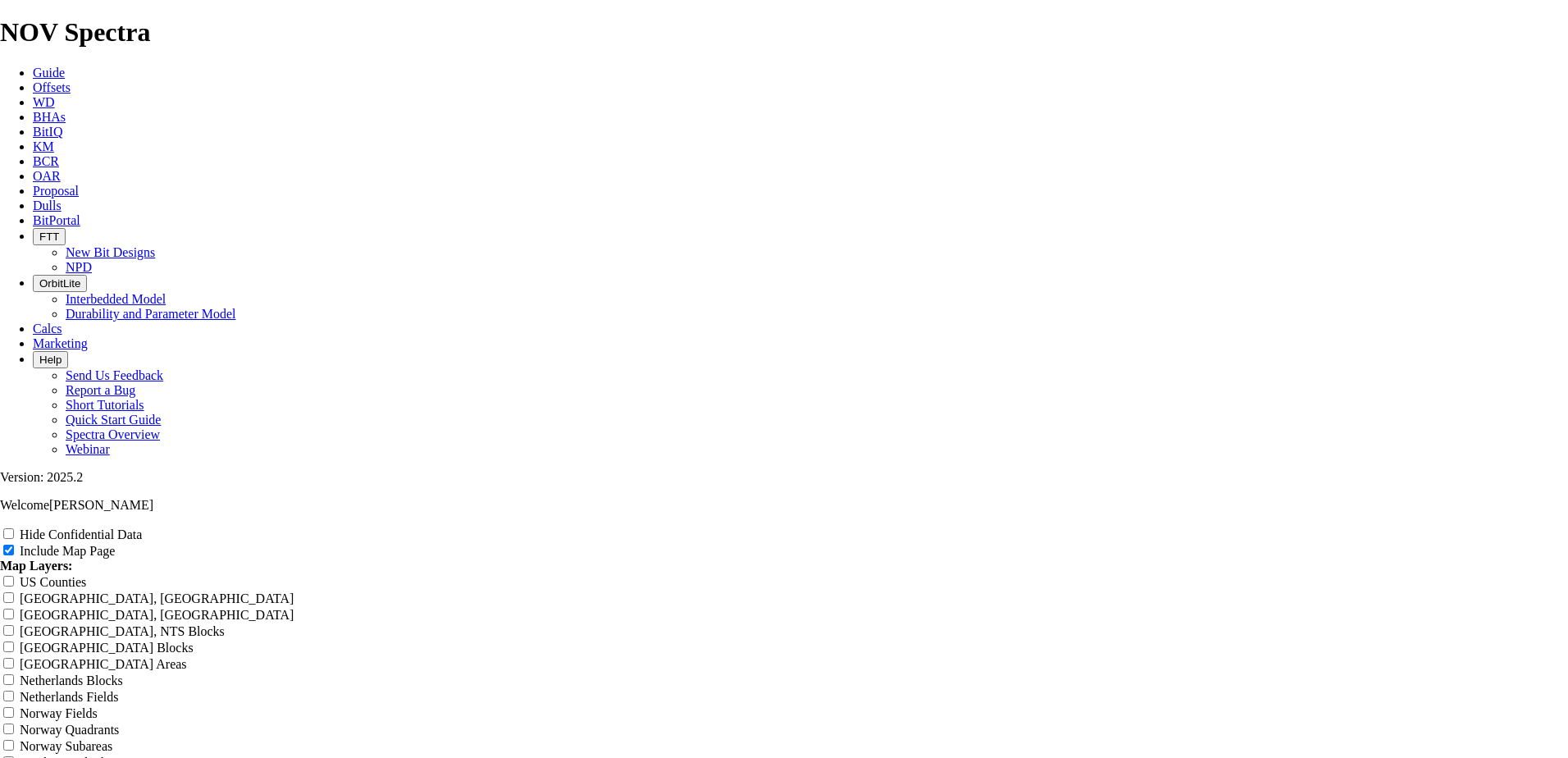
scroll to position [738, 0]
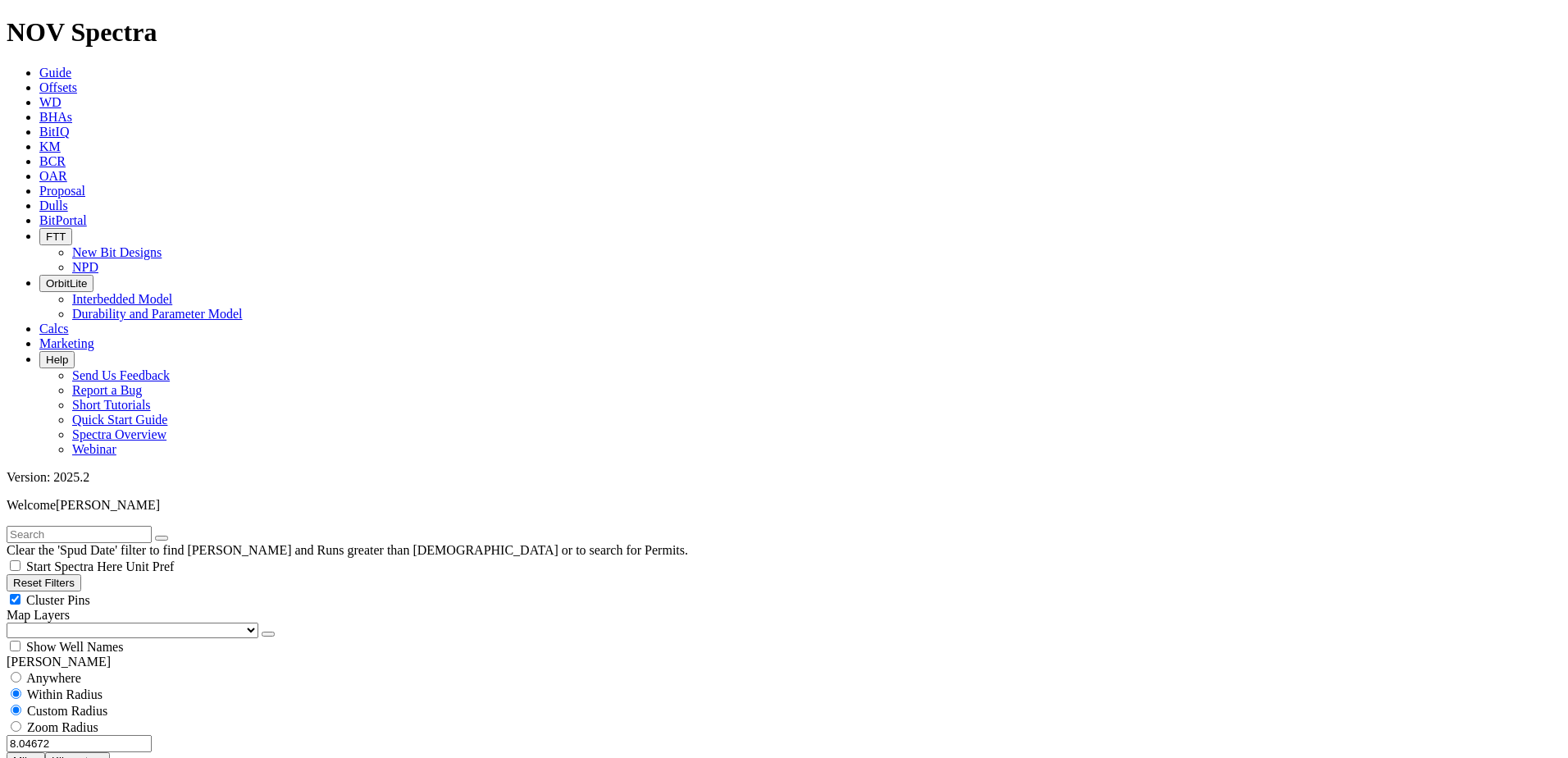
scroll to position [984, 0]
click at [45, 752] on button "Miles" at bounding box center [26, 761] width 39 height 17
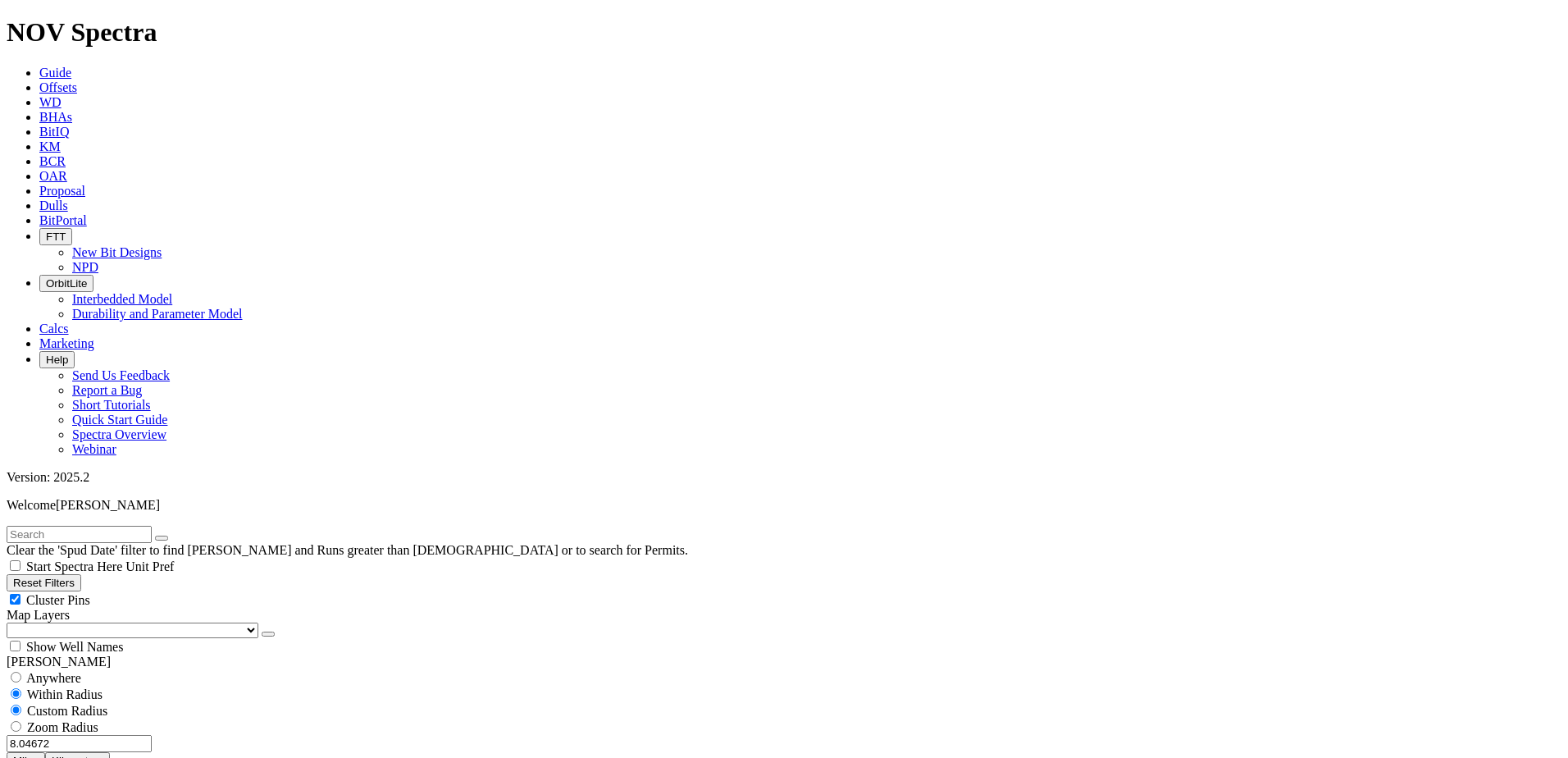
scroll to position [1282, 0]
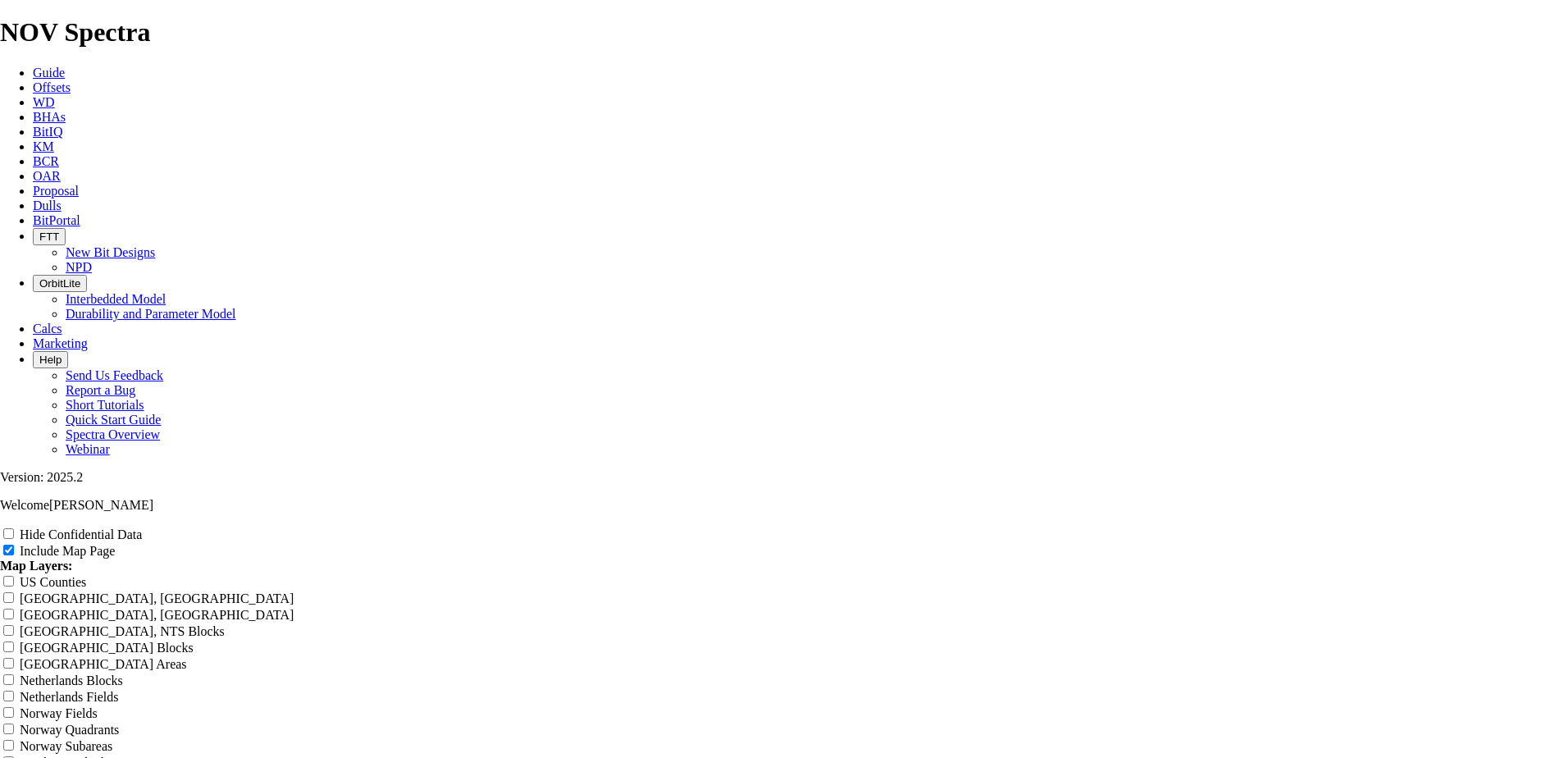
scroll to position [2050, 0]
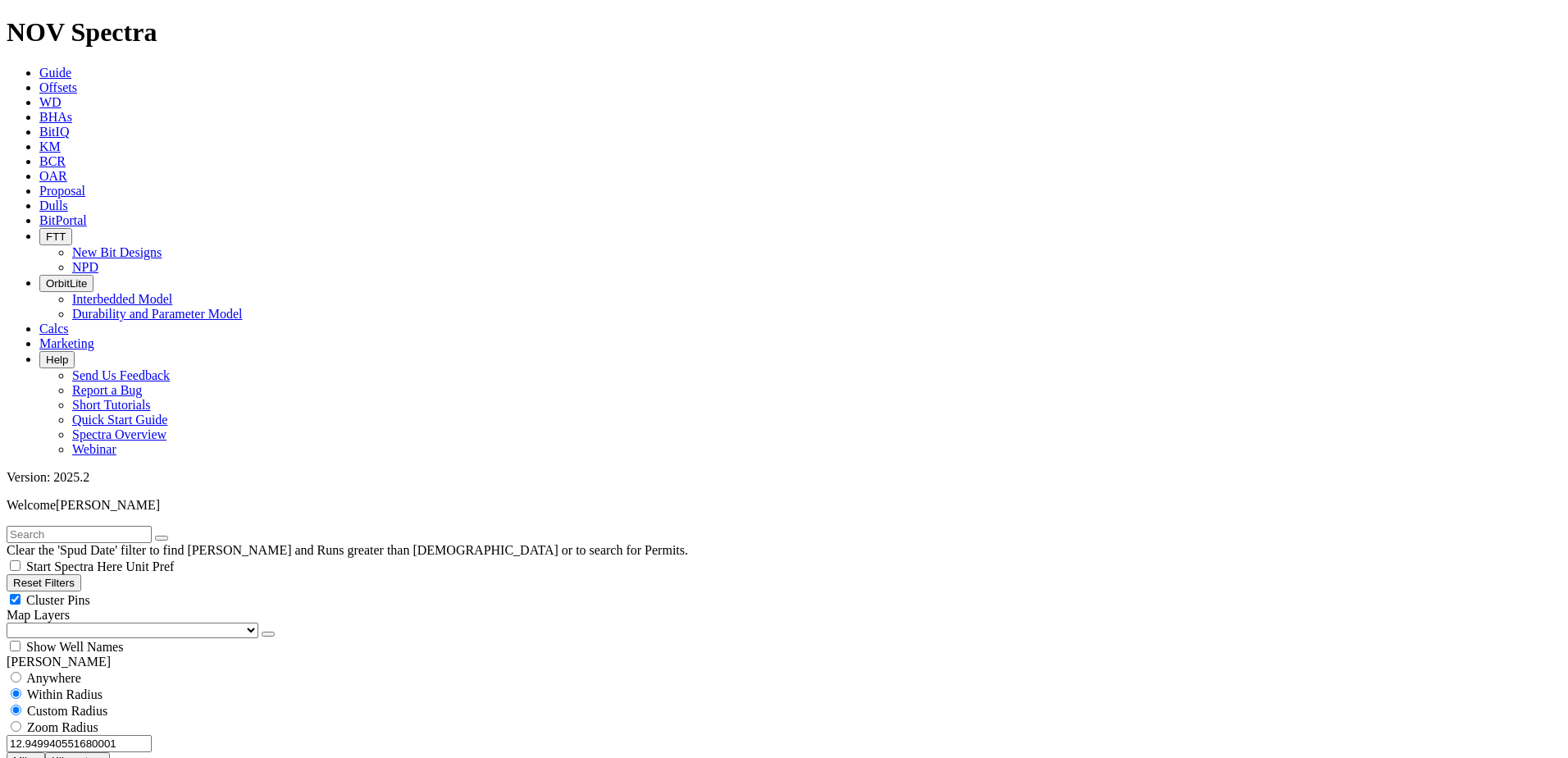
type input "8.04672"
select select "? object:50557 ?"
select select
select select "? object:51772 ?"
select select
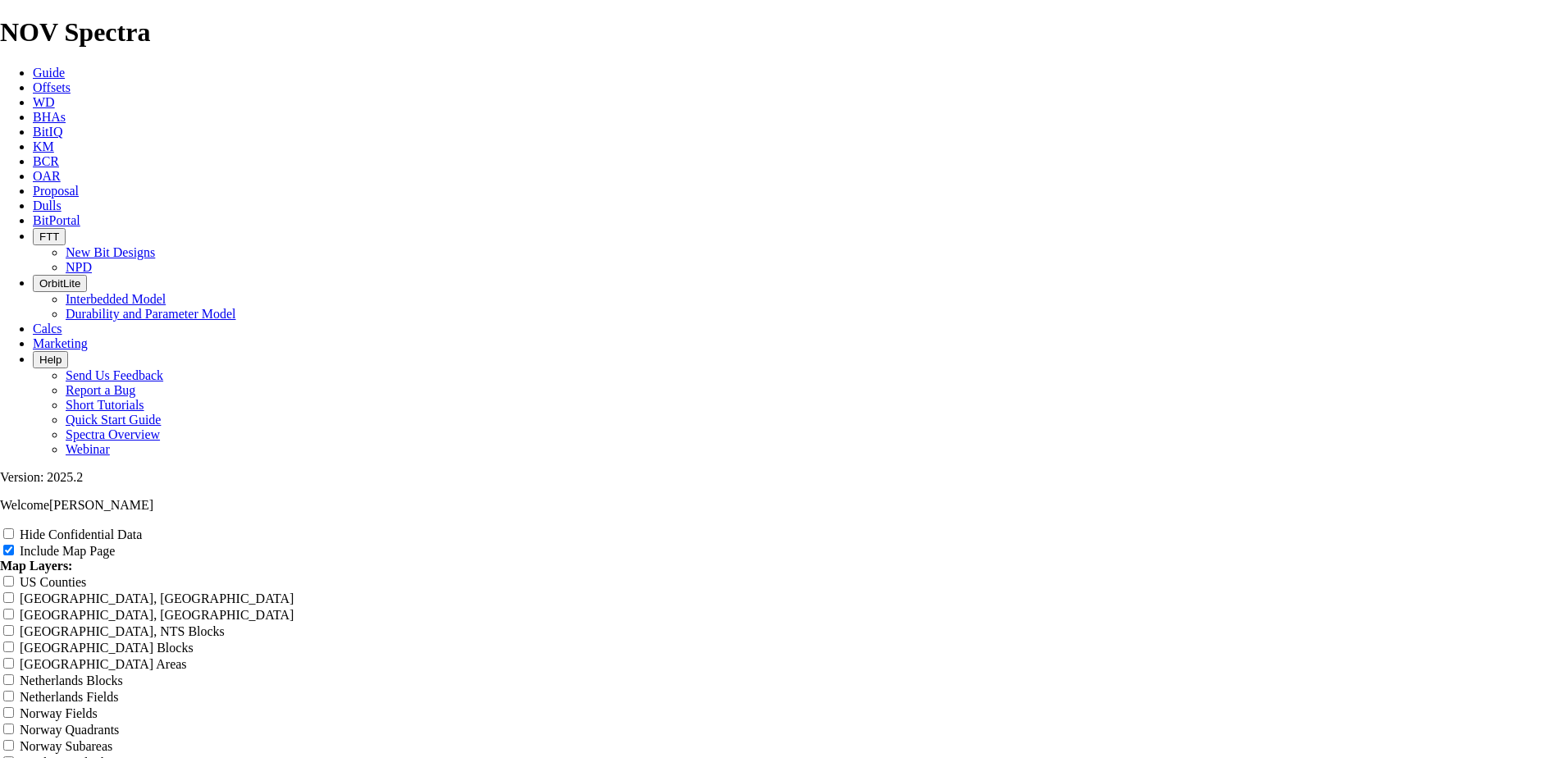
scroll to position [2132, 0]
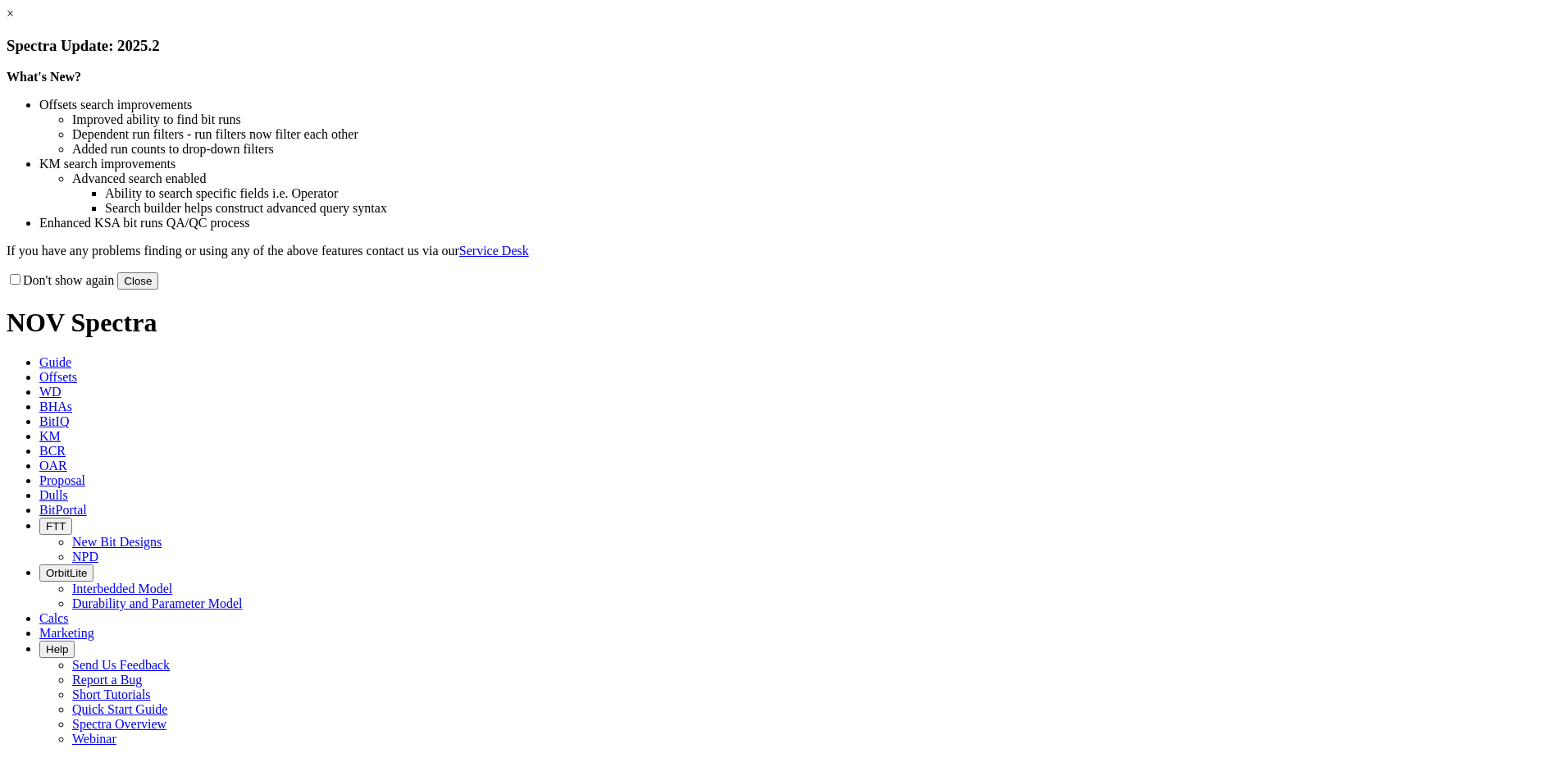
click at [158, 289] on button "Close" at bounding box center [138, 281] width 41 height 17
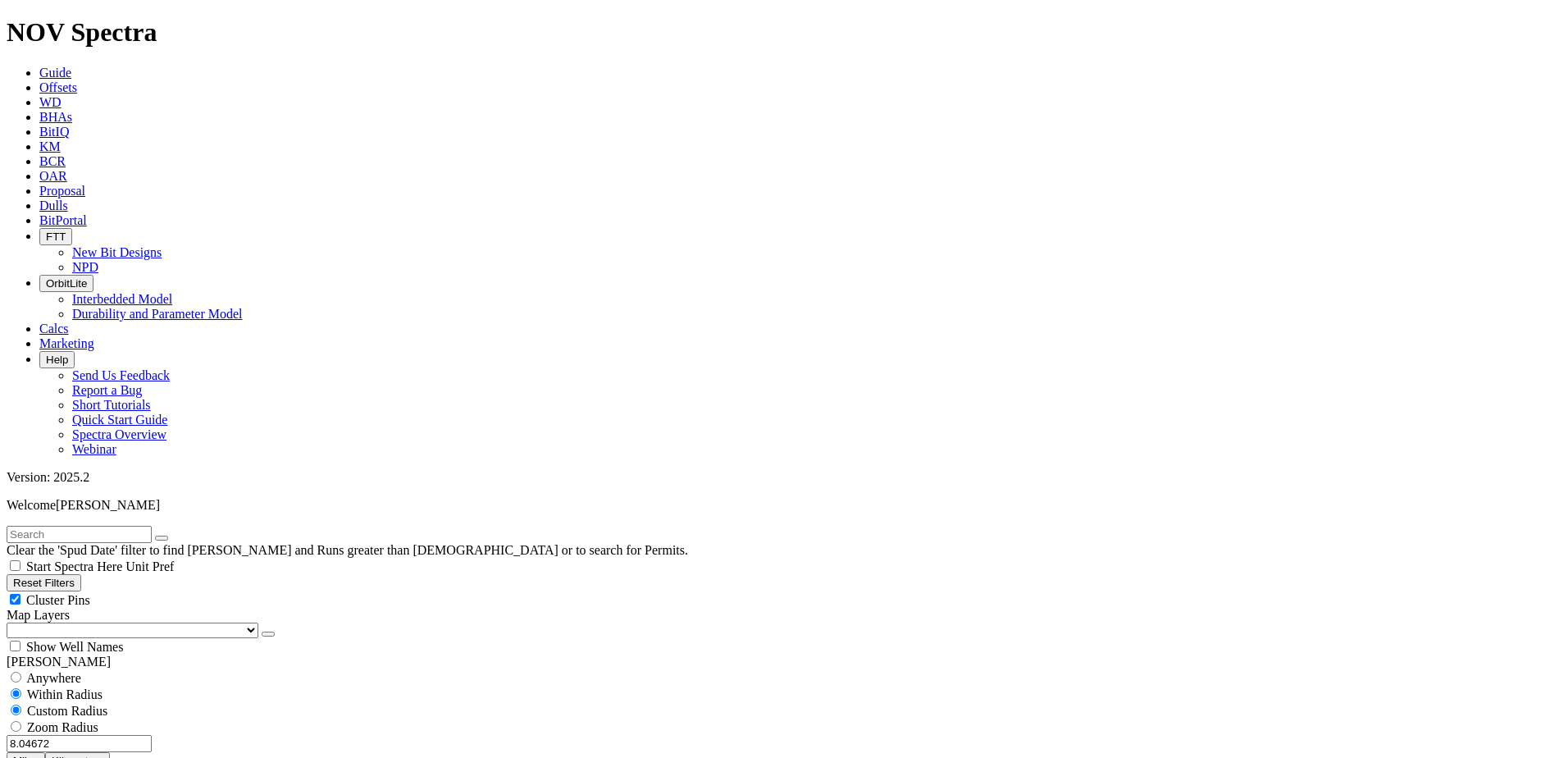
click at [116, 734] on input "8.04672" at bounding box center [79, 743] width 145 height 17
click at [115, 734] on input "8.04672" at bounding box center [79, 743] width 145 height 17
type input "5"
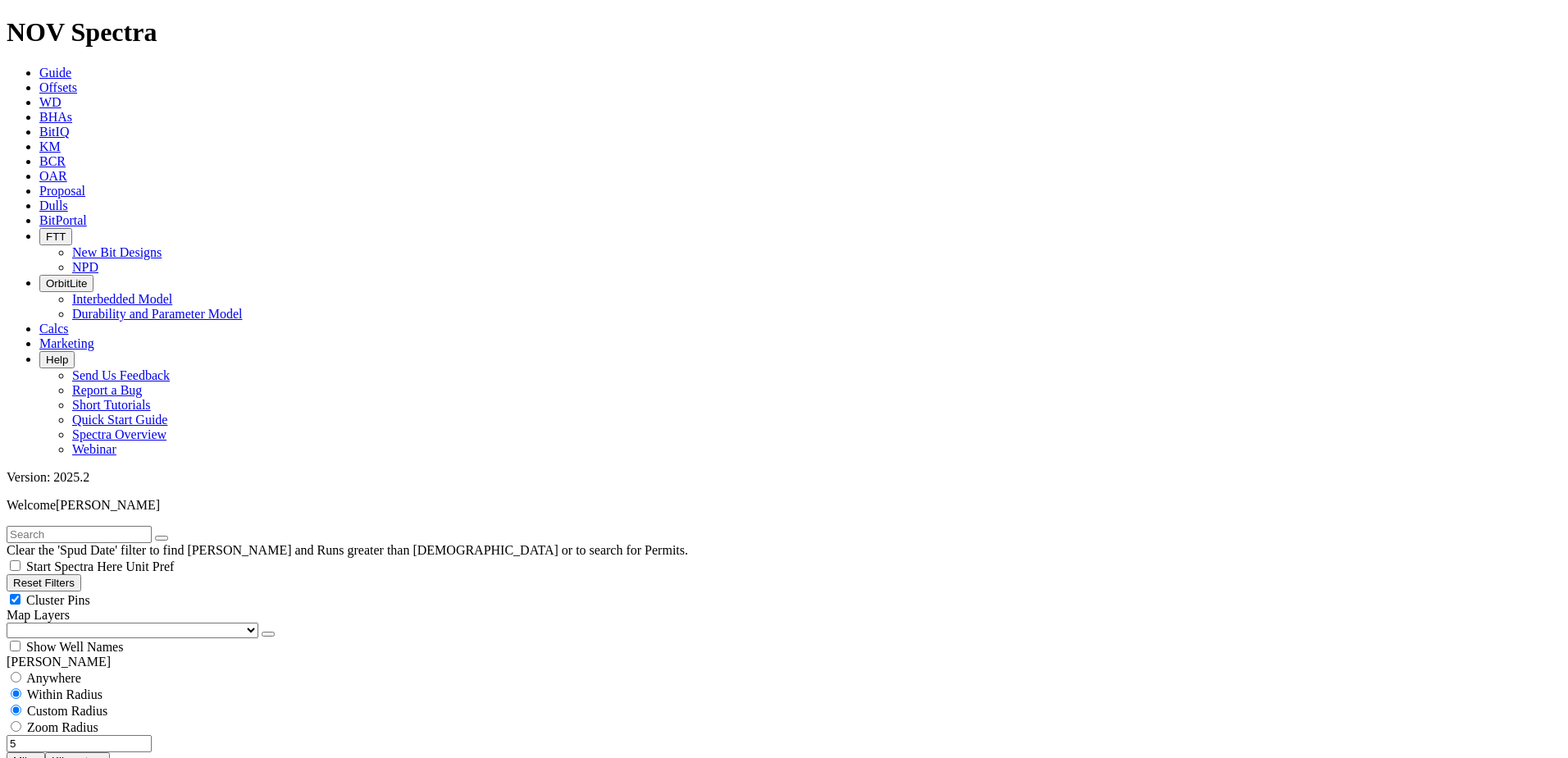
select select
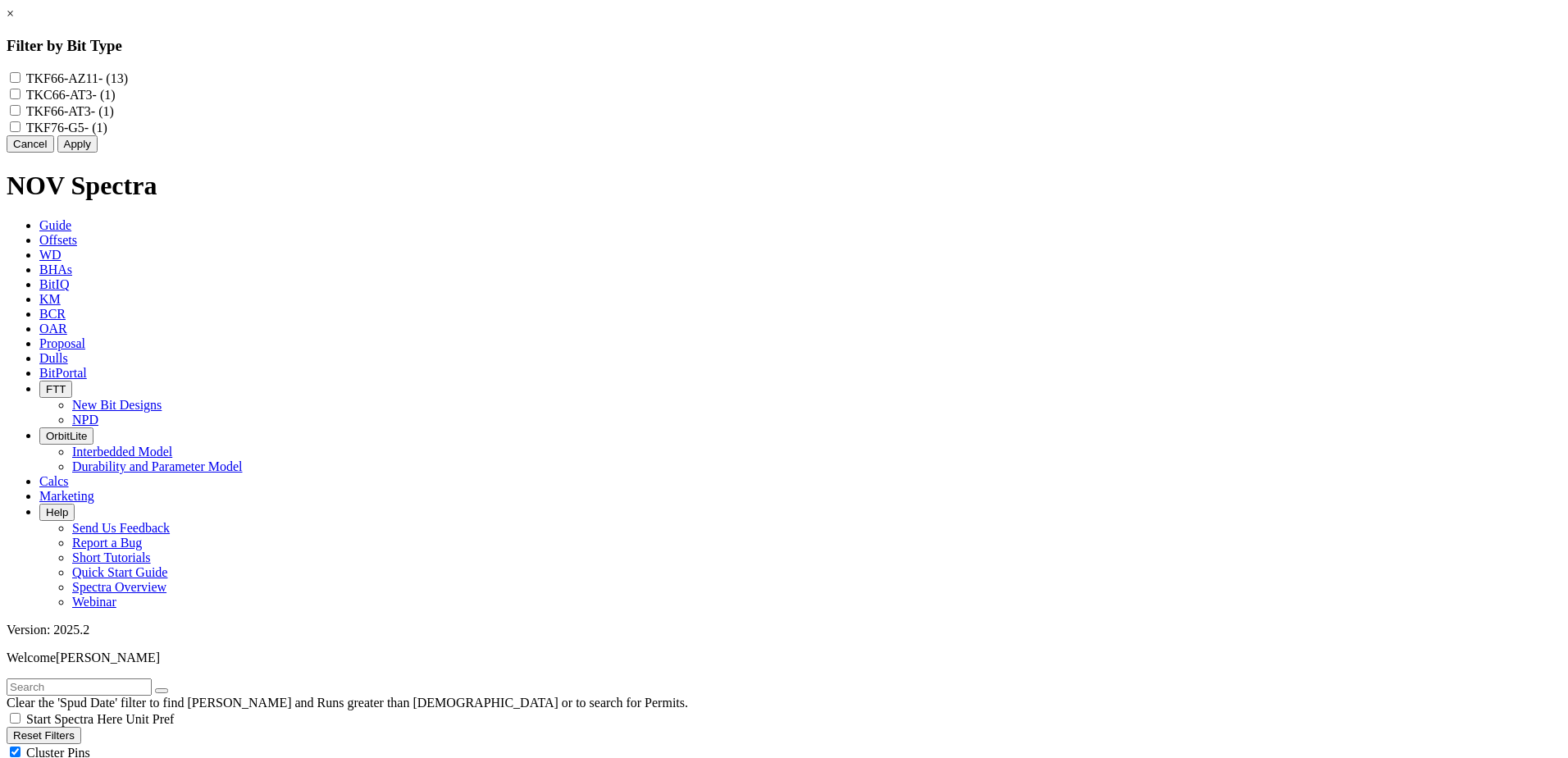
click at [20, 76] on input "TKF66-AZ11 - (13)" at bounding box center [15, 77] width 11 height 11
checkbox input "true"
click at [97, 152] on button "Apply" at bounding box center [77, 144] width 40 height 17
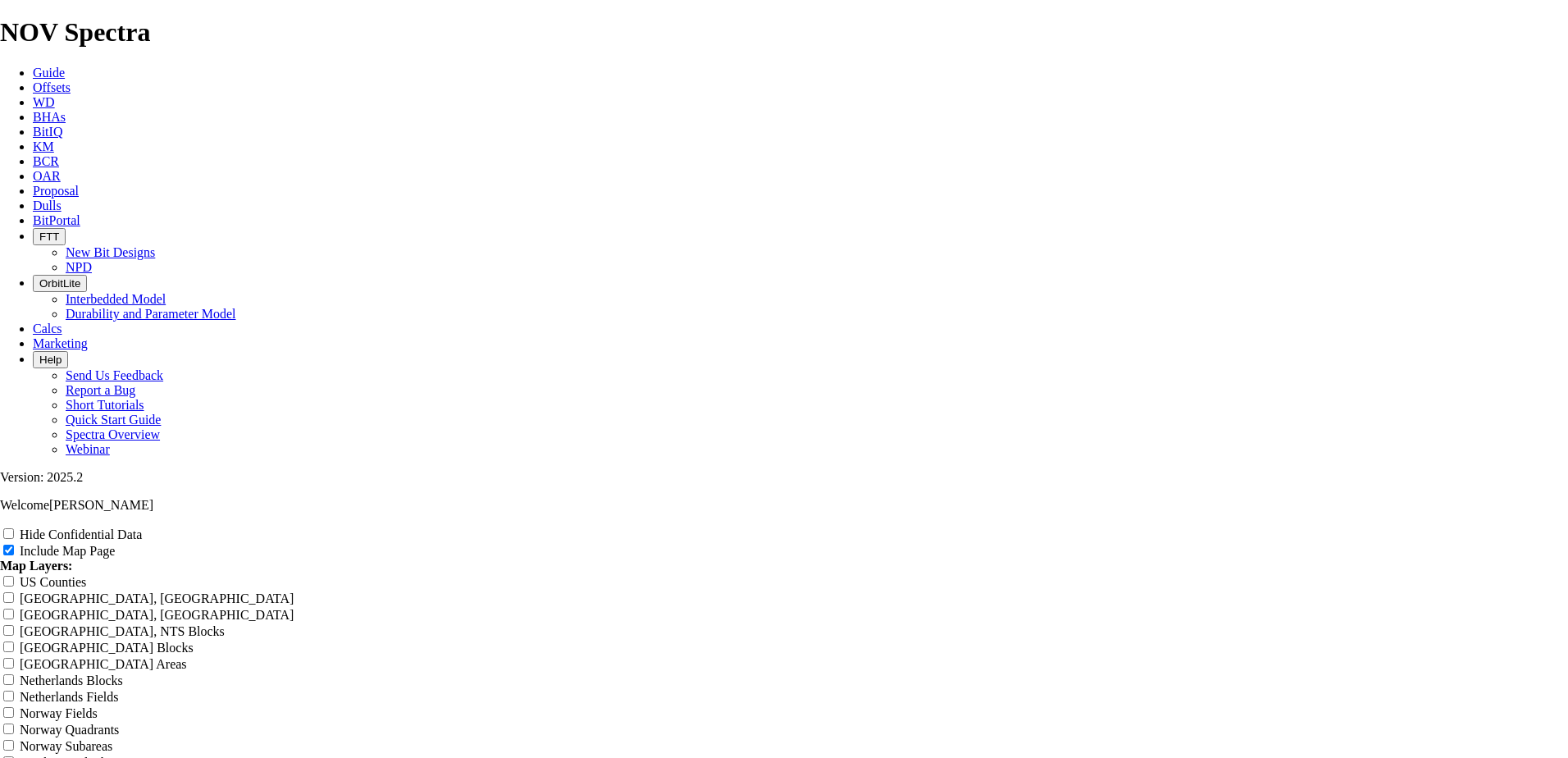
scroll to position [2132, 0]
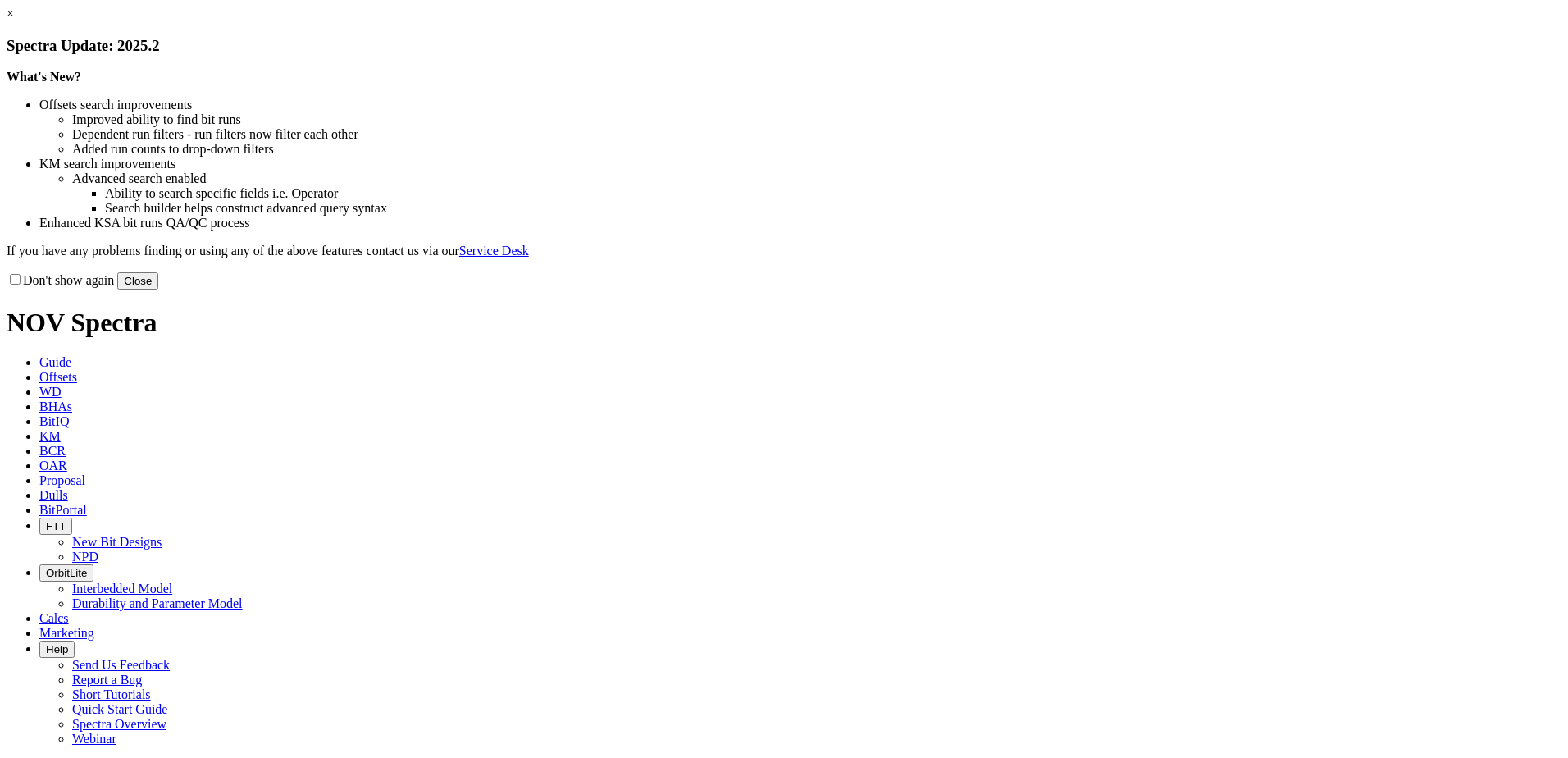
click at [1104, 55] on h3 "Spectra Update: 2025.2" at bounding box center [784, 45] width 1555 height 18
click at [14, 20] on link "×" at bounding box center [10, 13] width 8 height 14
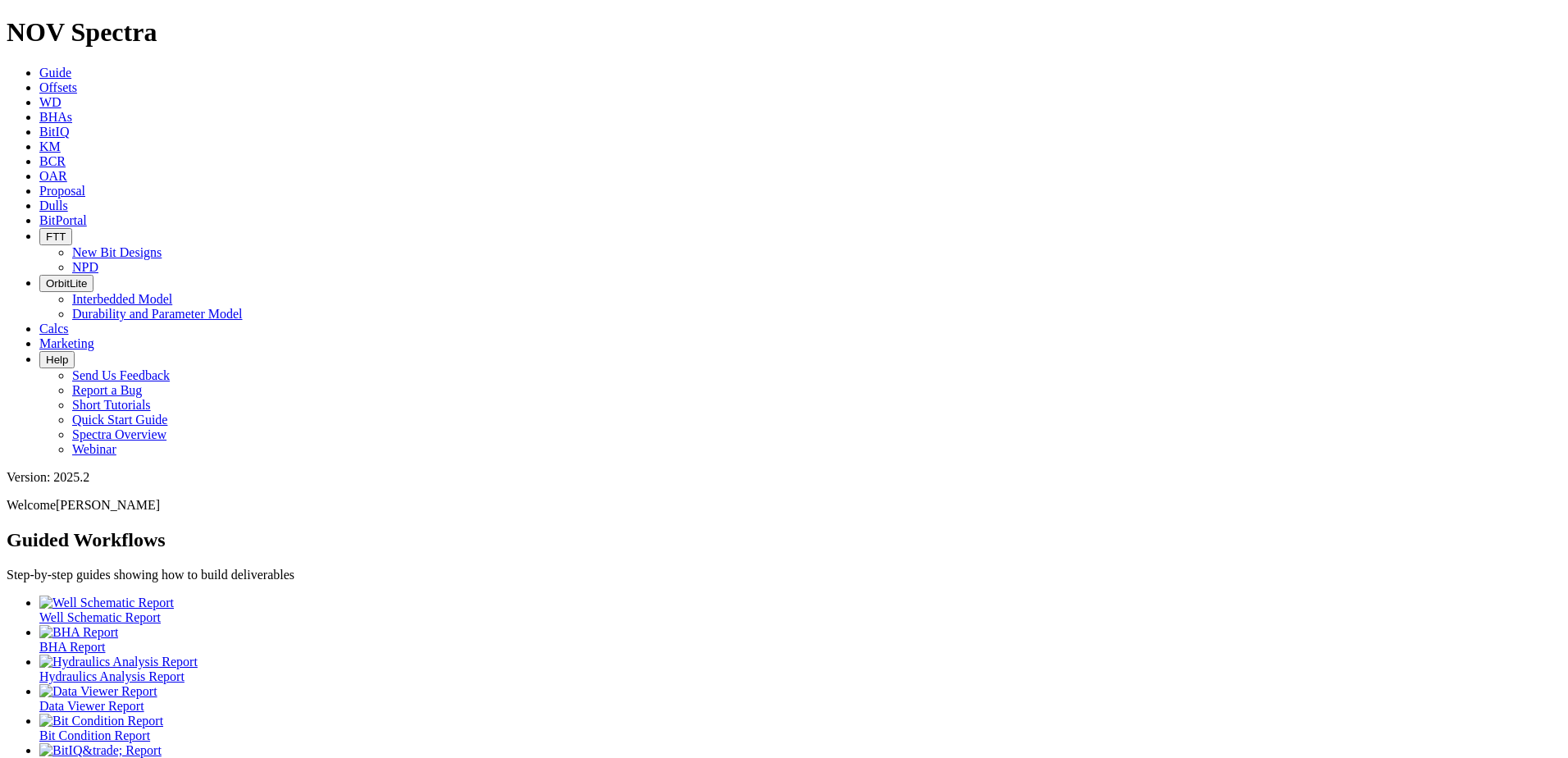
click at [39, 198] on icon at bounding box center [39, 205] width 0 height 14
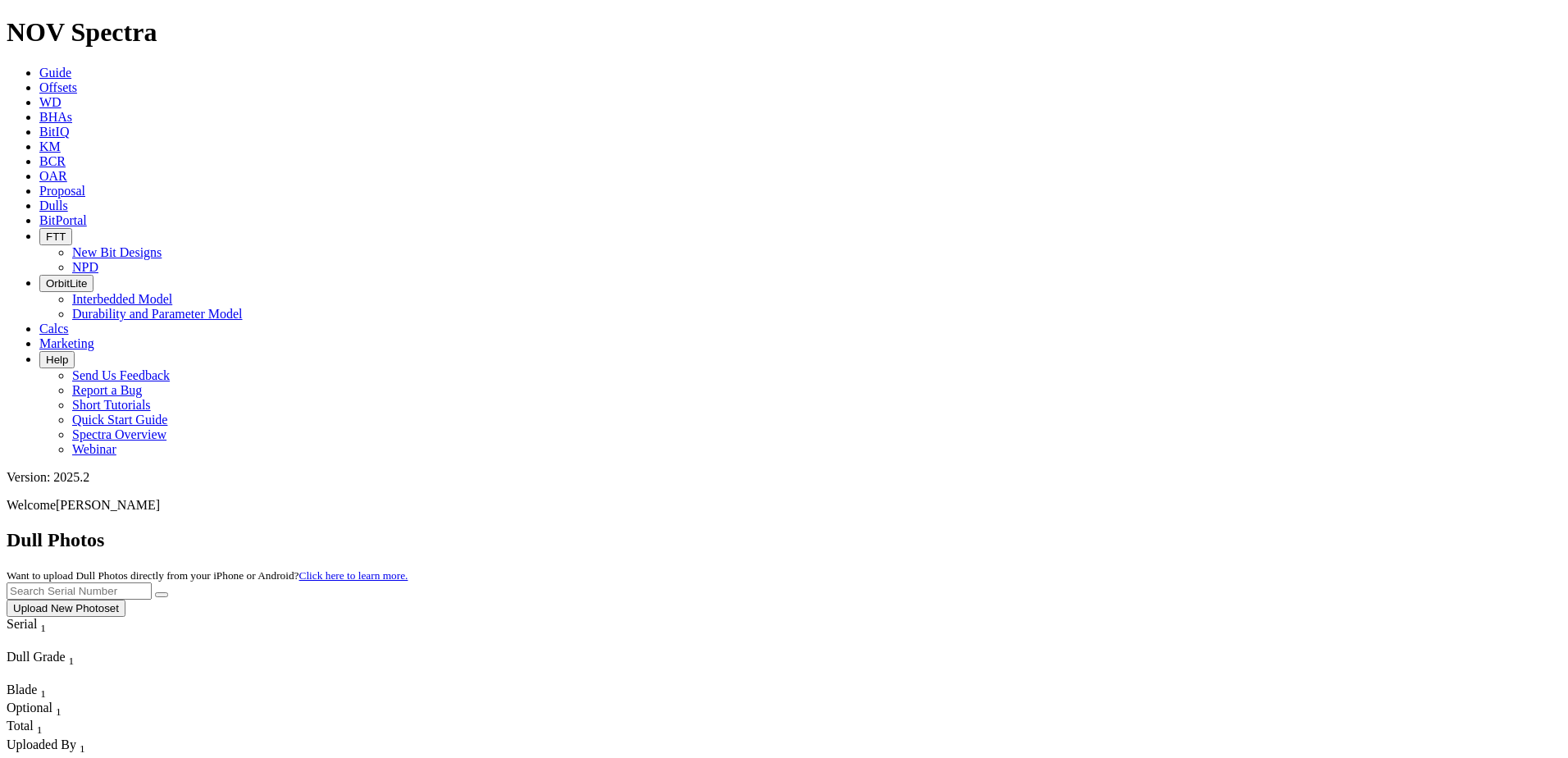
click at [152, 582] on input "text" at bounding box center [79, 591] width 145 height 17
paste input "A313008"
type input "A313008"
click at [161, 594] on icon "submit" at bounding box center [161, 594] width 0 height 0
